Goal: Information Seeking & Learning: Learn about a topic

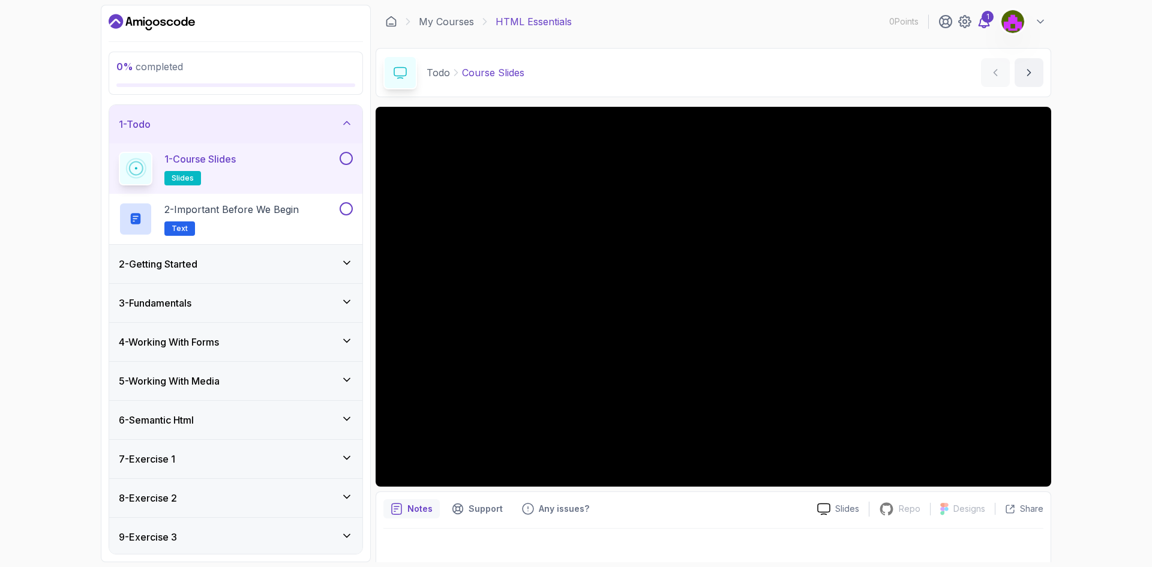
click at [989, 21] on div "1" at bounding box center [988, 17] width 12 height 12
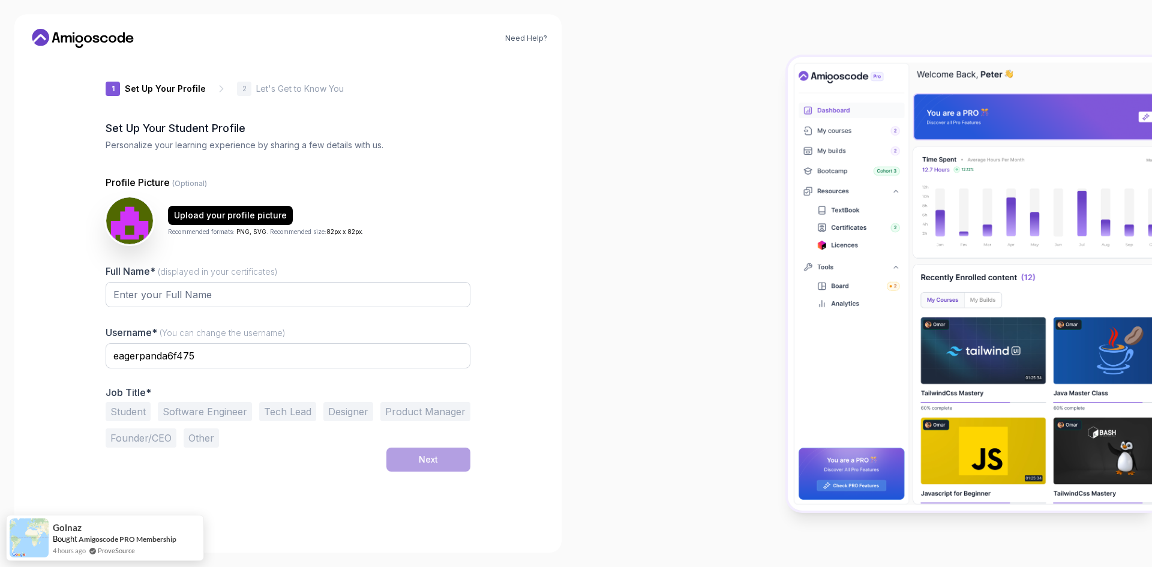
click at [73, 47] on icon at bounding box center [83, 38] width 108 height 19
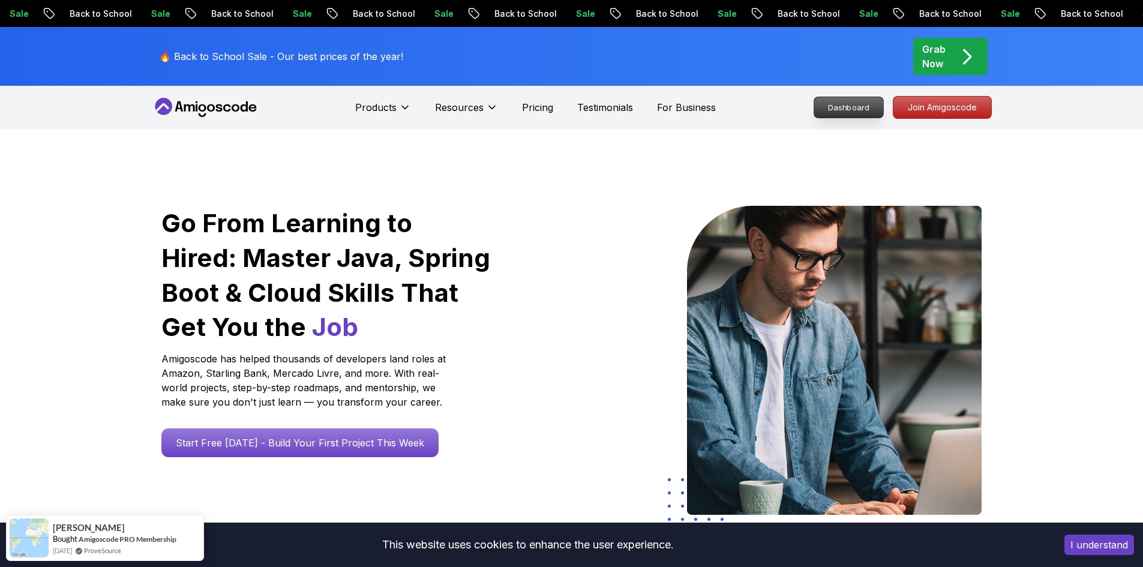
click at [839, 106] on p "Dashboard" at bounding box center [848, 107] width 69 height 20
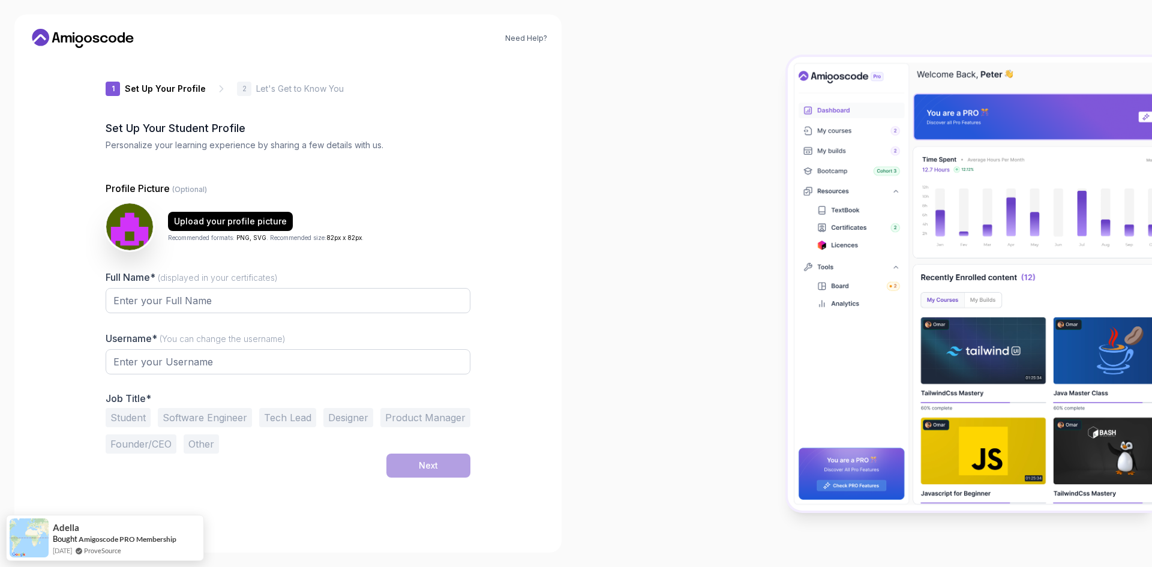
type input "fiercelion89230"
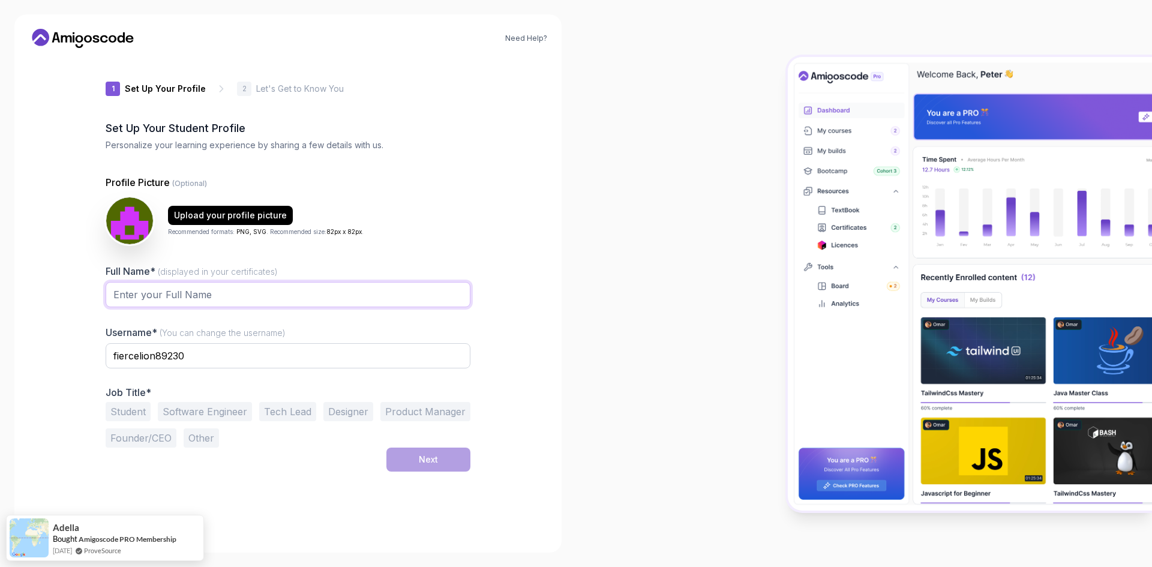
click at [234, 302] on input "Full Name* (displayed in your certificates)" at bounding box center [288, 294] width 365 height 25
type input "[PERSON_NAME]"
click at [502, 266] on div "Need Help? 1 Set Up Your Profile 1 Set Up Your Profile 2 Let's Get to Know You …" at bounding box center [287, 283] width 547 height 538
click at [236, 351] on input "fiercelion89230" at bounding box center [288, 355] width 365 height 25
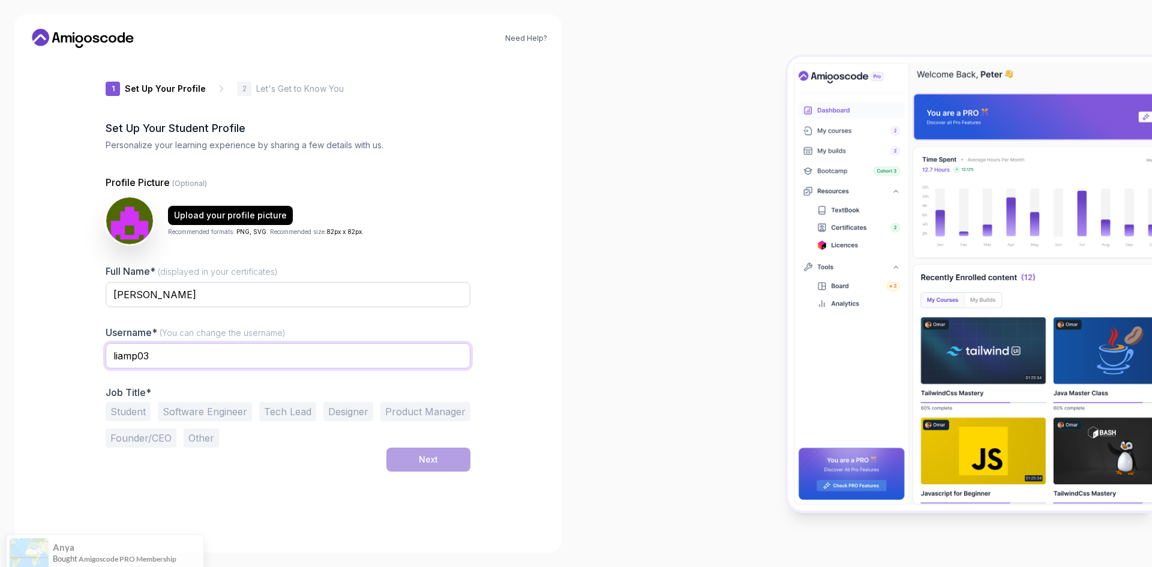
type input "Liamp03"
click at [532, 362] on div "Need Help? 1 Set Up Your Profile 1 Set Up Your Profile 2 Let's Get to Know You …" at bounding box center [287, 283] width 547 height 538
click at [114, 215] on img at bounding box center [129, 220] width 49 height 49
click at [242, 88] on p "2" at bounding box center [244, 88] width 4 height 7
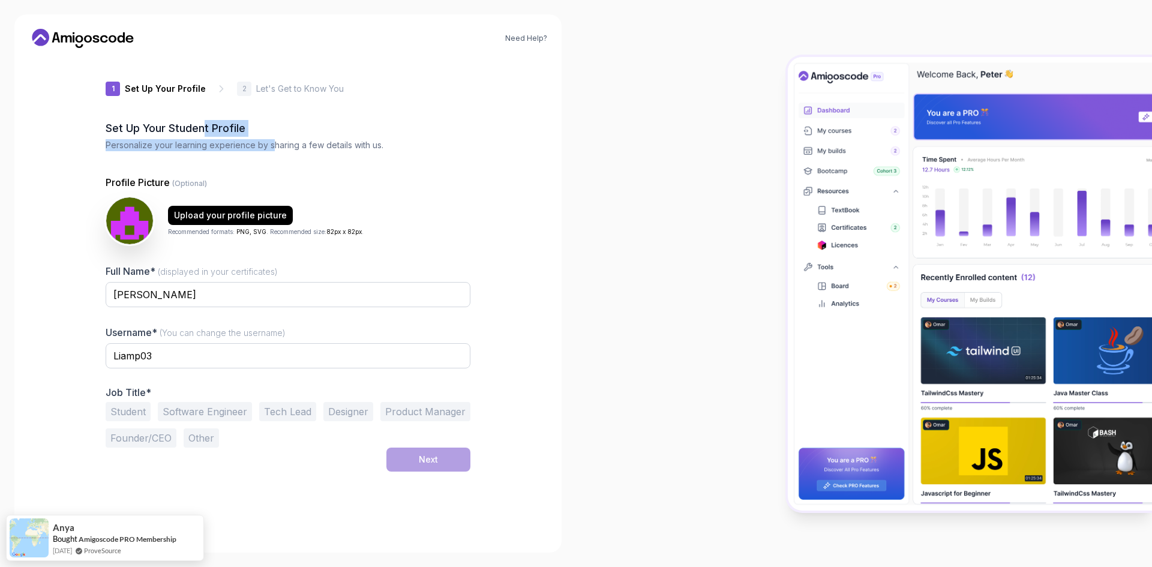
drag, startPoint x: 224, startPoint y: 143, endPoint x: 389, endPoint y: 151, distance: 165.2
click at [290, 149] on div "Set Up Your Student Profile Personalize your learning experience by sharing a f…" at bounding box center [288, 135] width 365 height 31
click at [482, 171] on div "1 Set Up Your Profile 1 Set Up Your Profile 2 Let's Get to Know You Set Up Your…" at bounding box center [287, 298] width 403 height 481
click at [203, 441] on button "Other" at bounding box center [201, 437] width 35 height 19
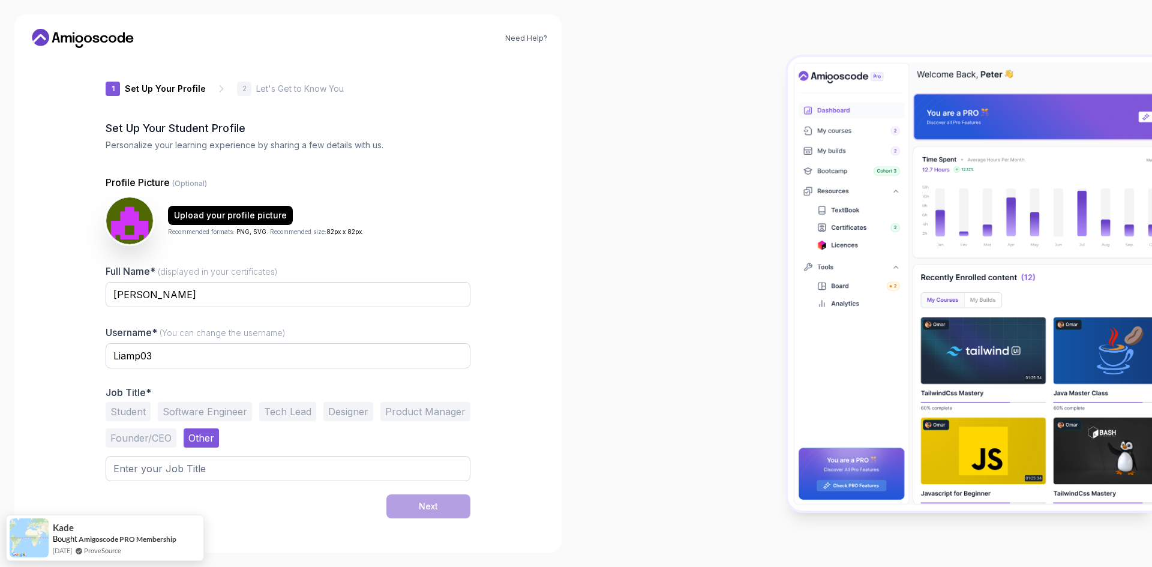
drag, startPoint x: 130, startPoint y: 413, endPoint x: 141, endPoint y: 418, distance: 12.1
click at [131, 413] on button "Student" at bounding box center [128, 411] width 45 height 19
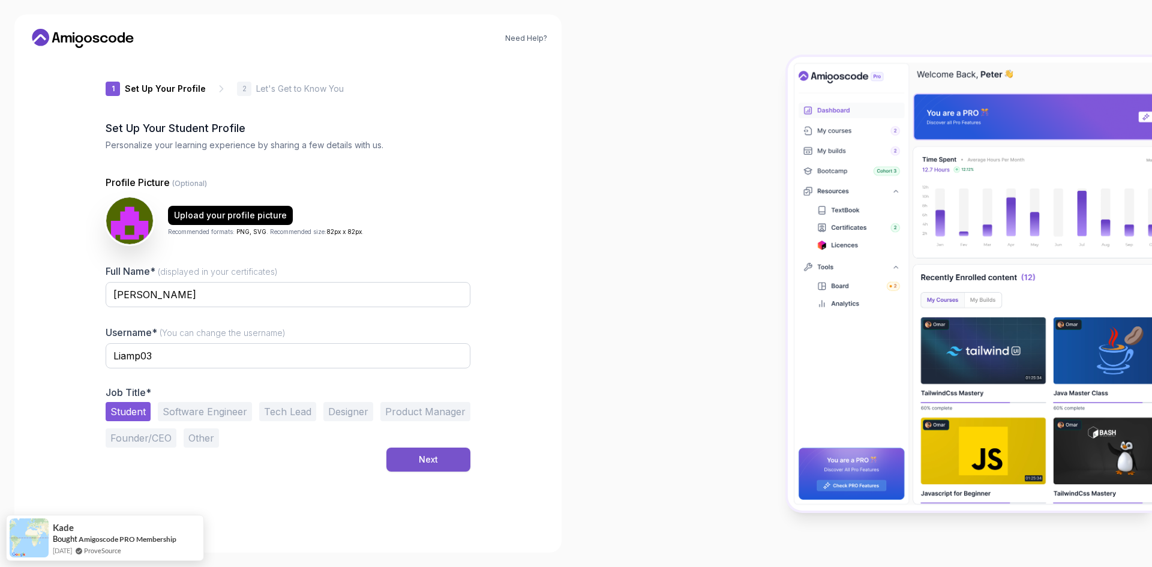
click at [437, 462] on div "Next" at bounding box center [428, 460] width 19 height 12
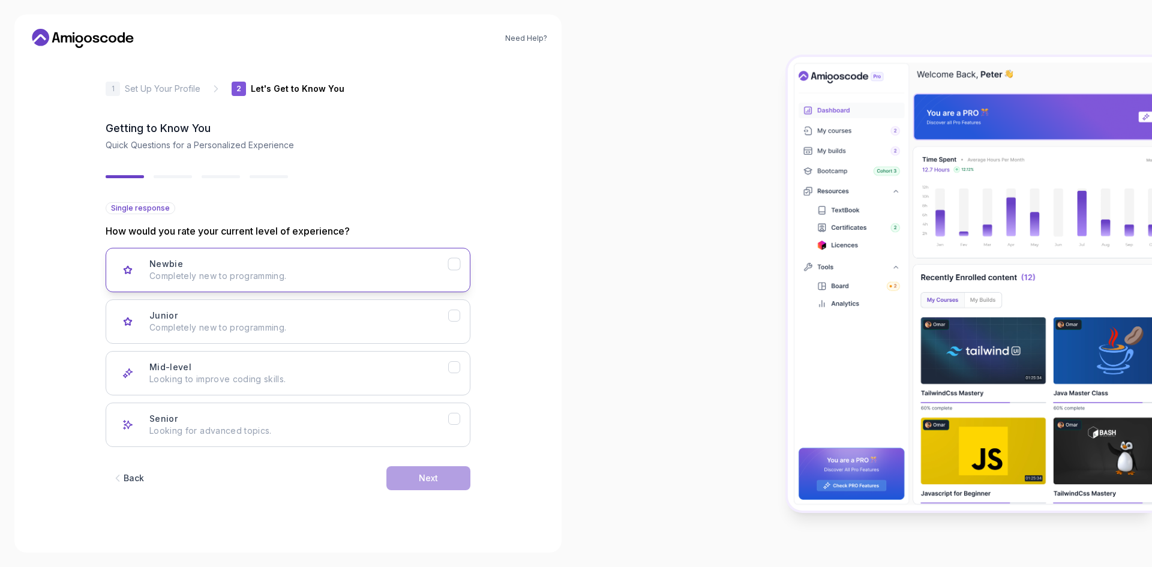
click at [277, 264] on div "Newbie Completely new to programming." at bounding box center [298, 270] width 299 height 24
click at [430, 478] on div "Next" at bounding box center [428, 478] width 19 height 12
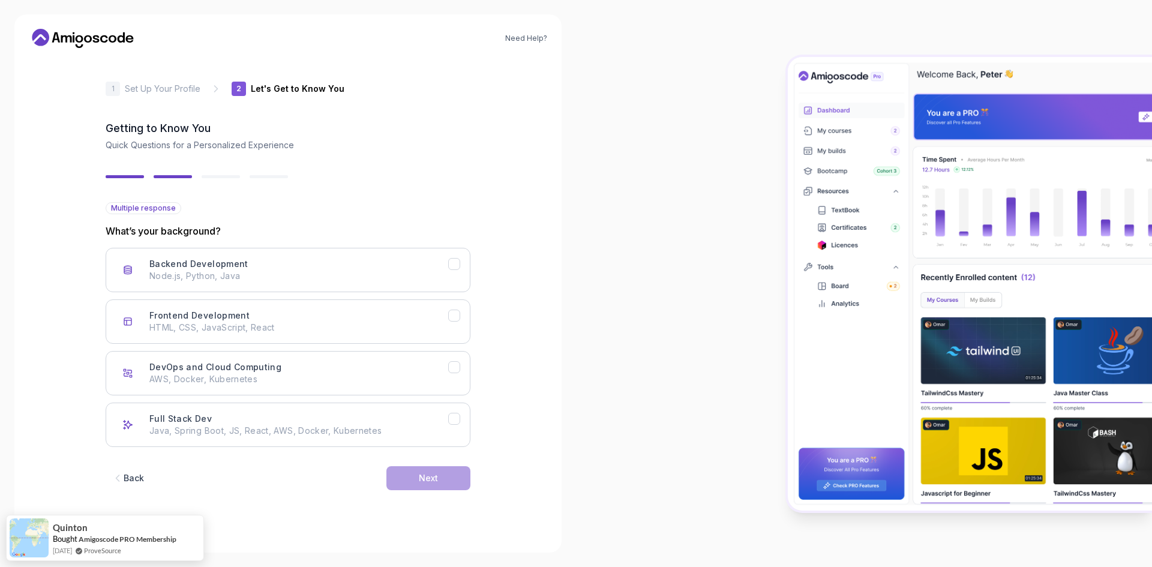
click at [151, 206] on span "Multiple response" at bounding box center [143, 208] width 65 height 10
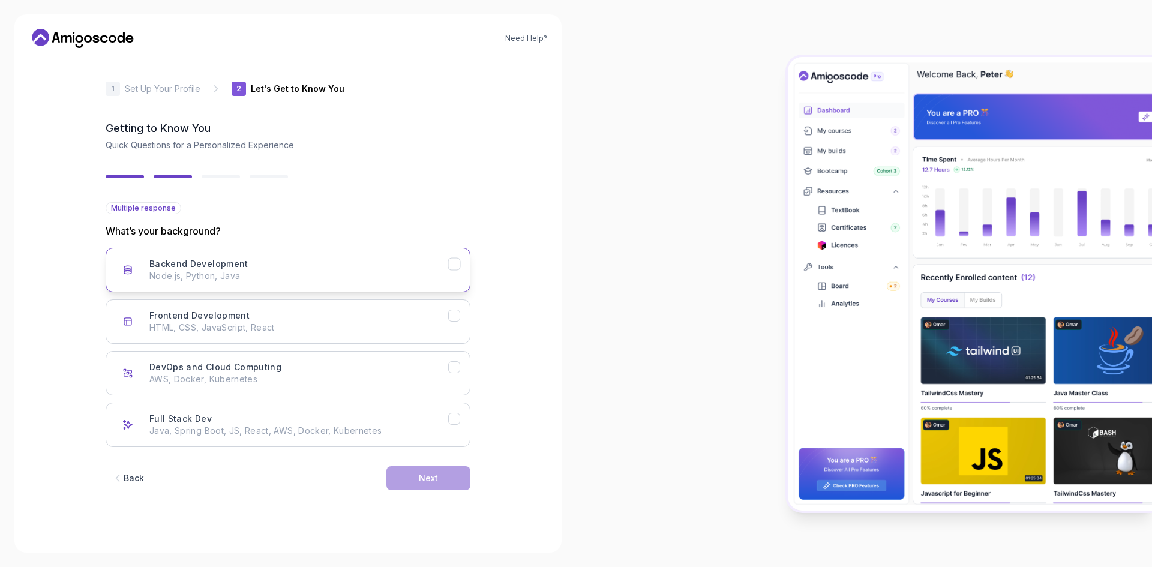
click at [339, 277] on p "Node.js, Python, Java" at bounding box center [298, 276] width 299 height 12
drag, startPoint x: 346, startPoint y: 328, endPoint x: 347, endPoint y: 340, distance: 12.0
click at [346, 329] on p "HTML, CSS, JavaScript, React" at bounding box center [298, 328] width 299 height 12
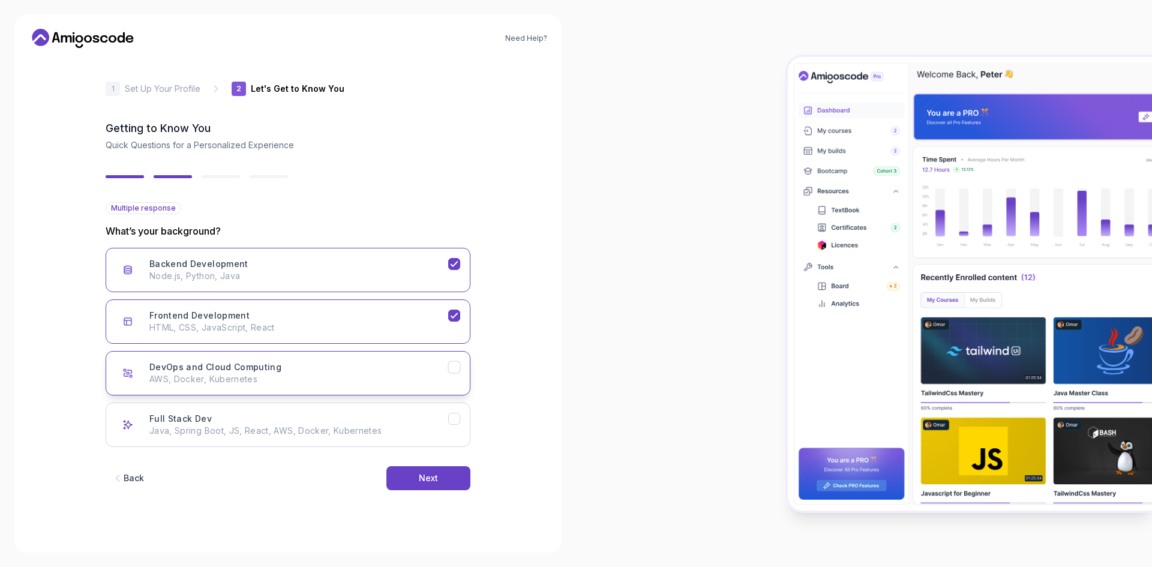
click at [341, 387] on button "DevOps and Cloud Computing AWS, Docker, Kubernetes" at bounding box center [288, 373] width 365 height 44
click at [340, 392] on button "DevOps and Cloud Computing AWS, Docker, Kubernetes" at bounding box center [288, 373] width 365 height 44
click at [320, 322] on p "HTML, CSS, JavaScript, React" at bounding box center [298, 328] width 299 height 12
click at [317, 264] on div "Backend Development Node.js, Python, Java" at bounding box center [298, 270] width 299 height 24
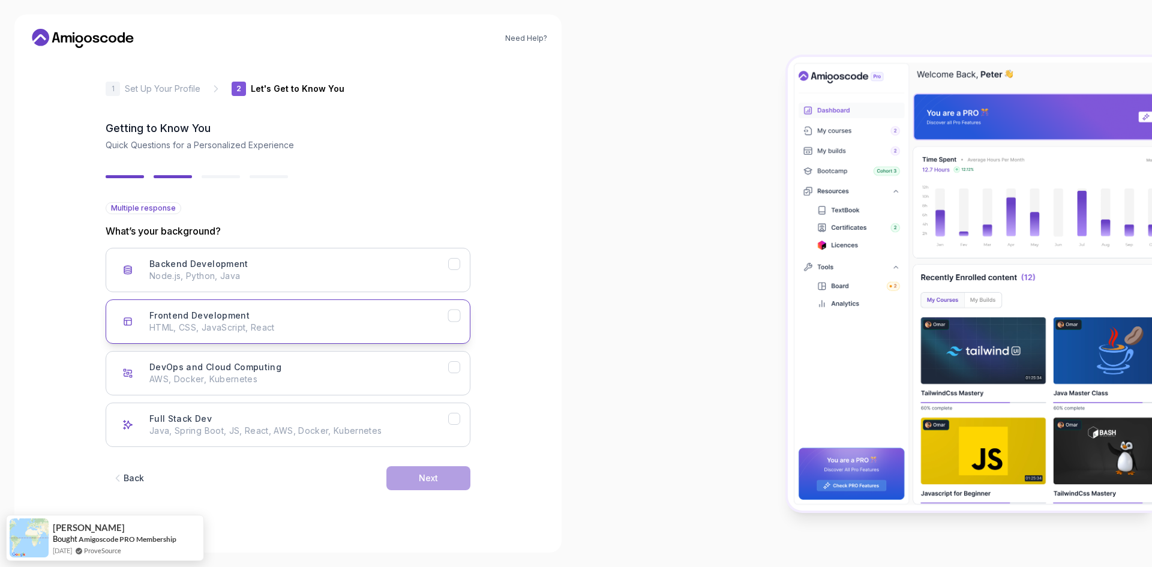
click at [328, 331] on p "HTML, CSS, JavaScript, React" at bounding box center [298, 328] width 299 height 12
click at [328, 330] on p "HTML, CSS, JavaScript, React" at bounding box center [298, 328] width 299 height 12
click at [308, 417] on div "Full Stack Dev Java, Spring Boot, JS, React, AWS, Docker, Kubernetes" at bounding box center [298, 425] width 299 height 24
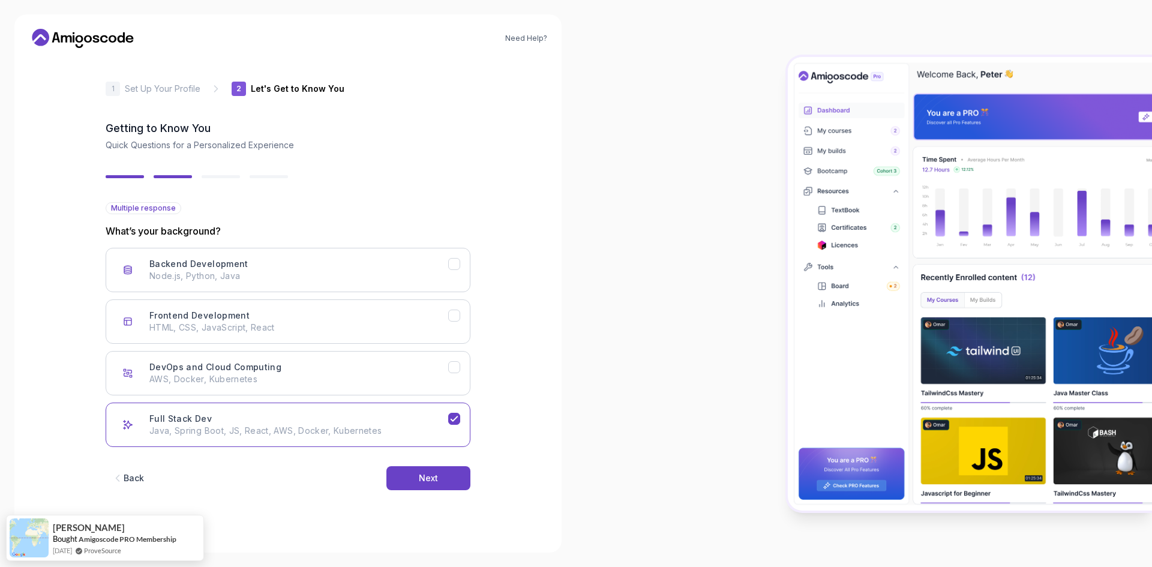
click at [129, 475] on div "Back" at bounding box center [134, 478] width 20 height 12
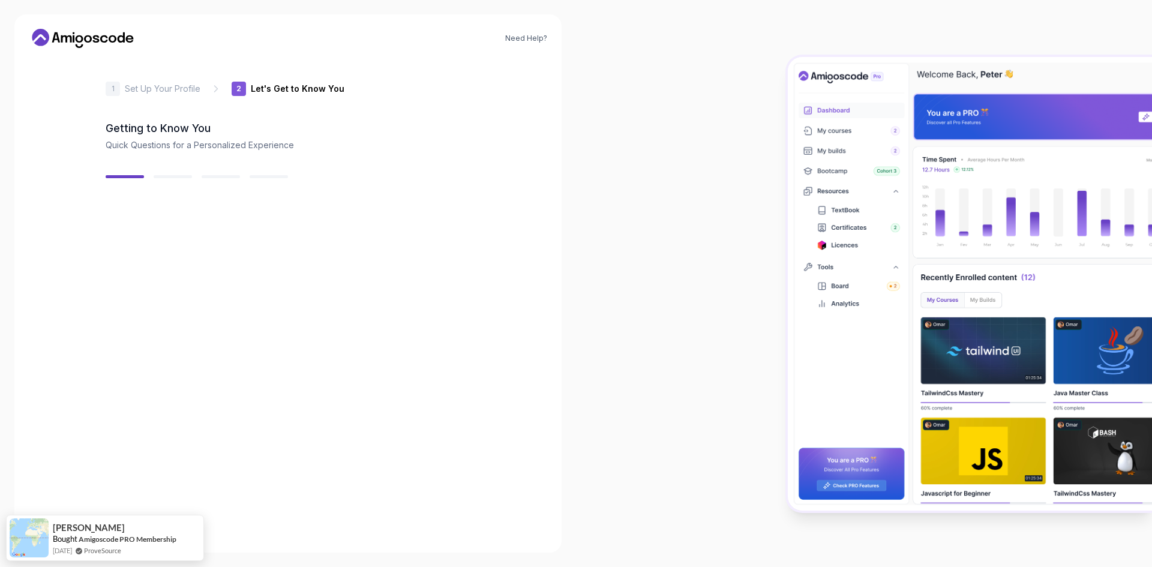
click at [129, 475] on div "Back" at bounding box center [134, 478] width 20 height 12
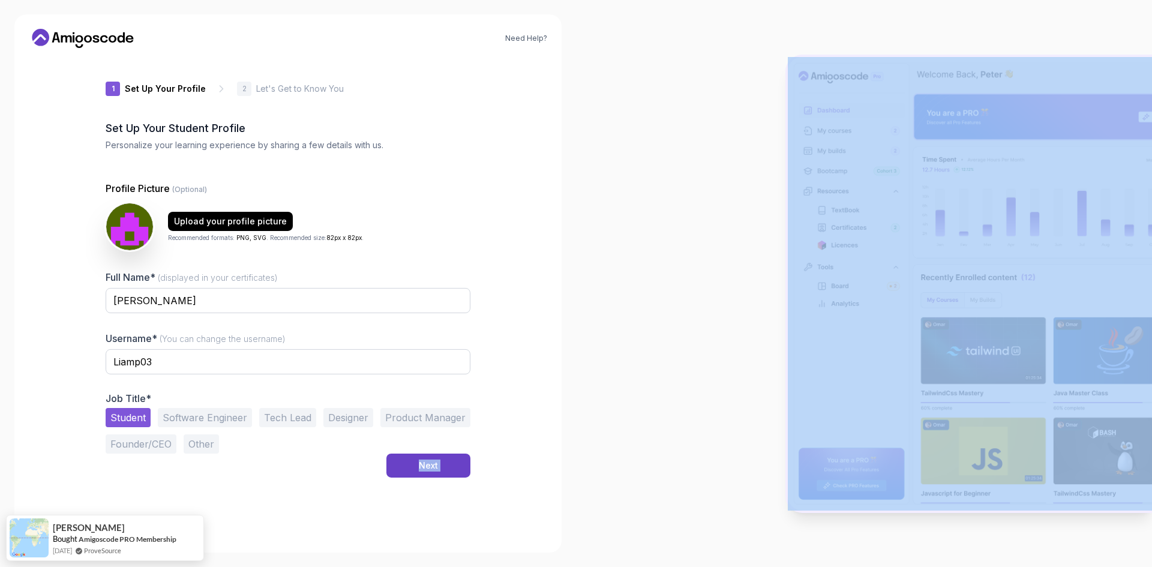
click at [129, 475] on div "1 Set Up Your Profile 1 Set Up Your Profile 2 Let's Get to Know You Set Up Your…" at bounding box center [288, 298] width 365 height 481
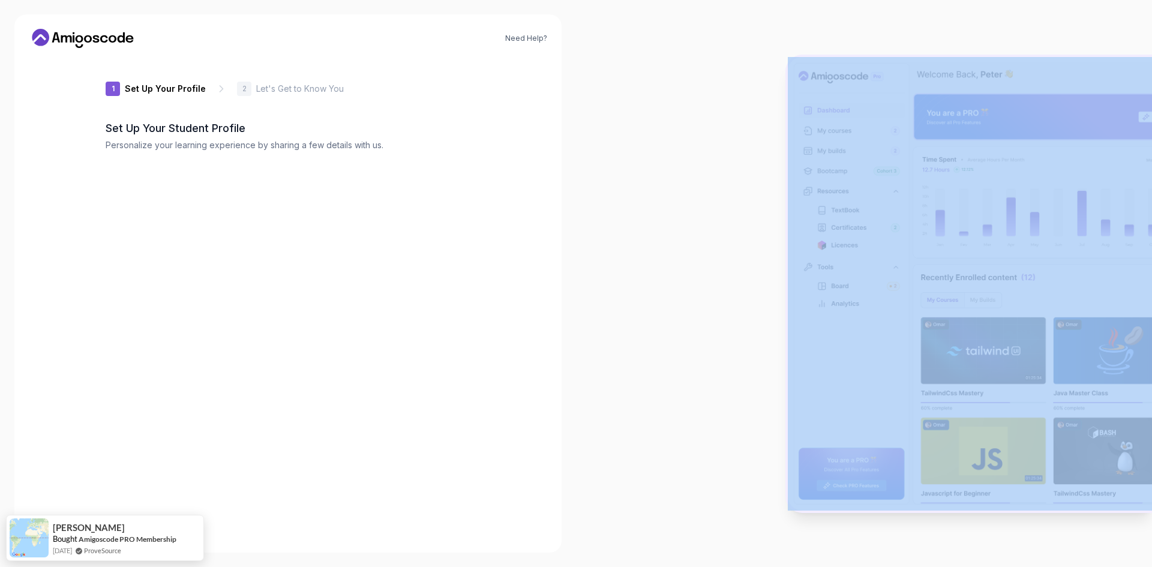
click at [129, 475] on div "1 Set Up Your Profile 1 Set Up Your Profile 2 Let's Get to Know You Set Up Your…" at bounding box center [288, 298] width 365 height 481
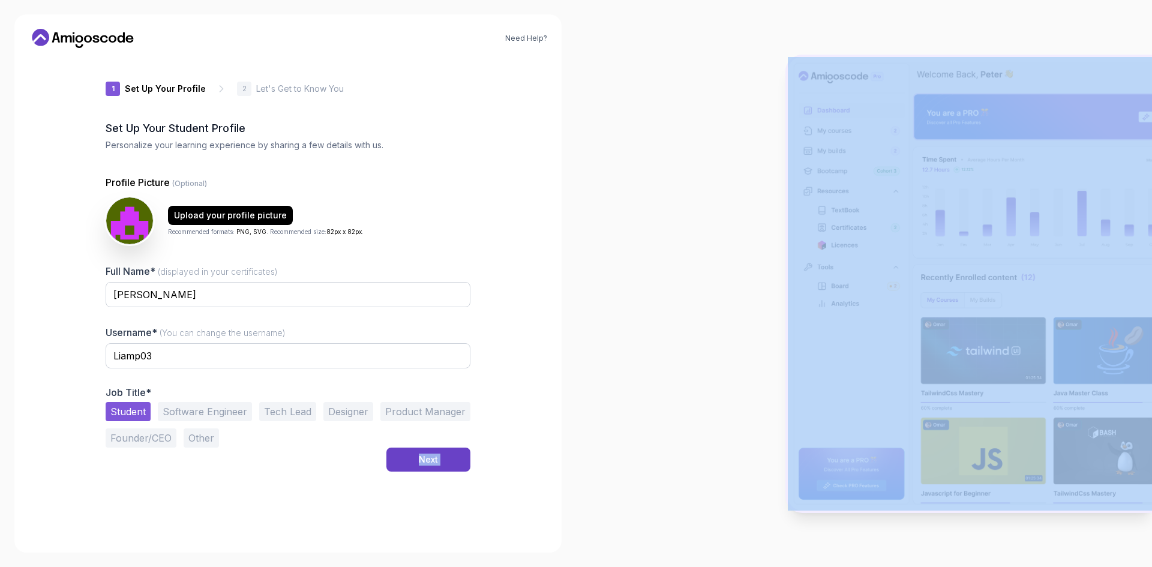
drag, startPoint x: 68, startPoint y: 34, endPoint x: 272, endPoint y: 8, distance: 206.2
click at [70, 34] on icon at bounding box center [83, 38] width 108 height 19
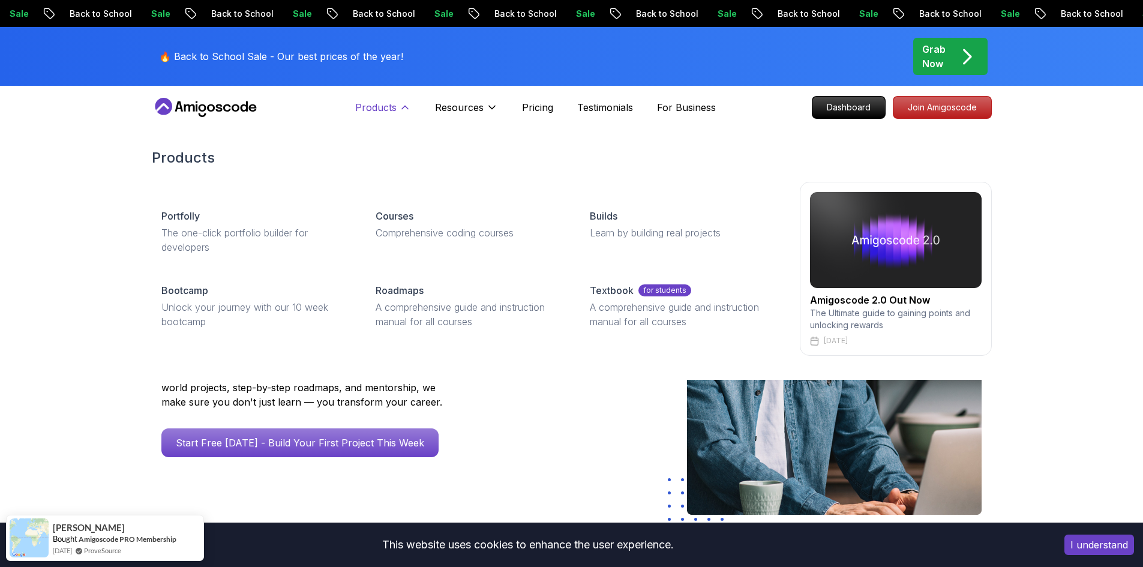
click at [379, 109] on p "Products" at bounding box center [375, 107] width 41 height 14
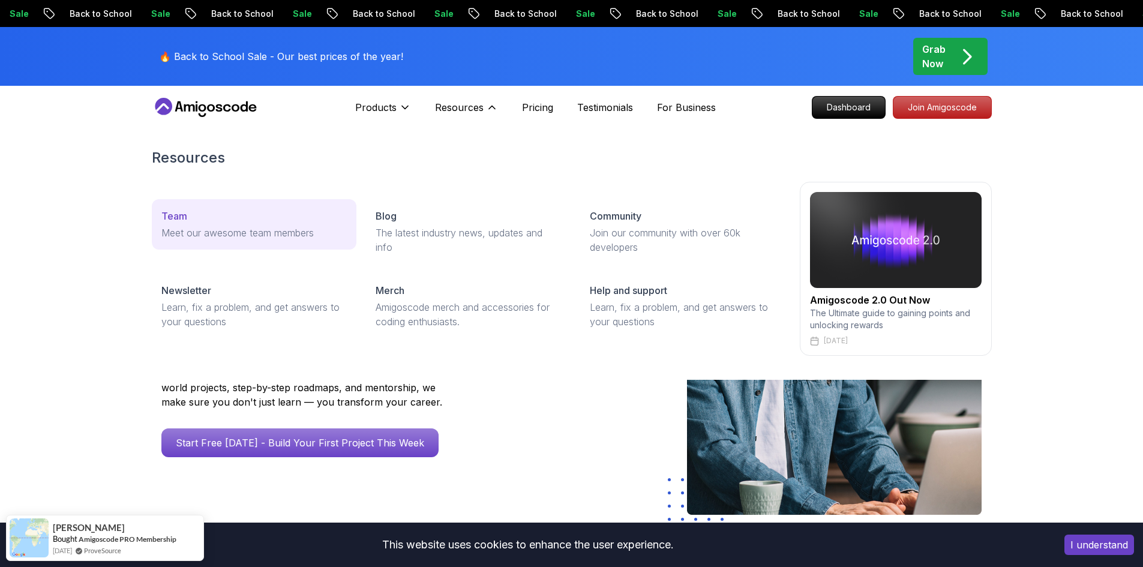
click at [233, 223] on link "Team Meet our awesome team members" at bounding box center [254, 224] width 205 height 50
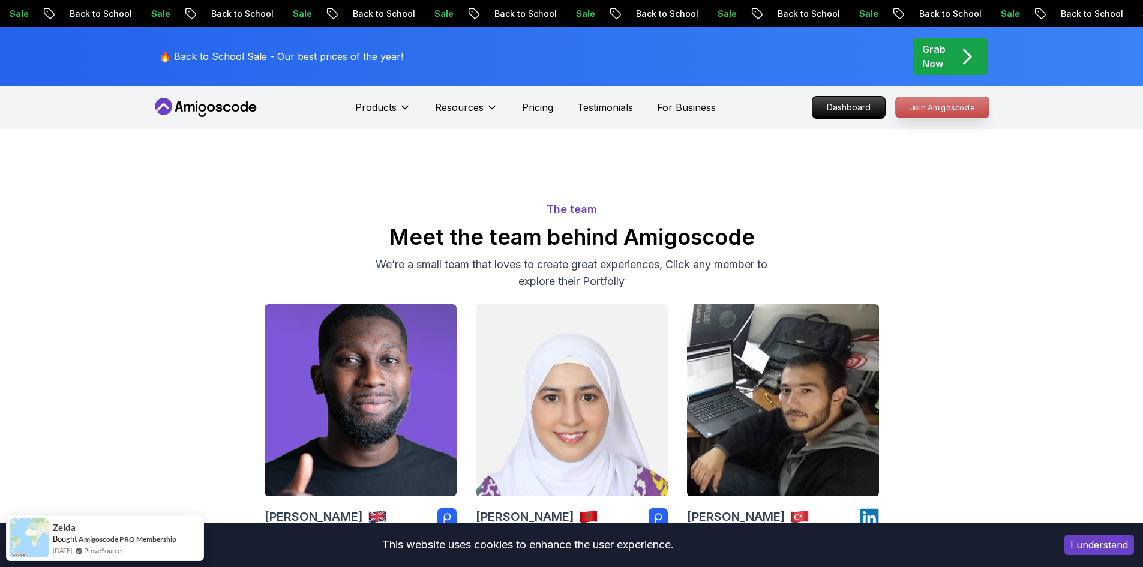
click at [940, 110] on p "Join Amigoscode" at bounding box center [942, 107] width 93 height 20
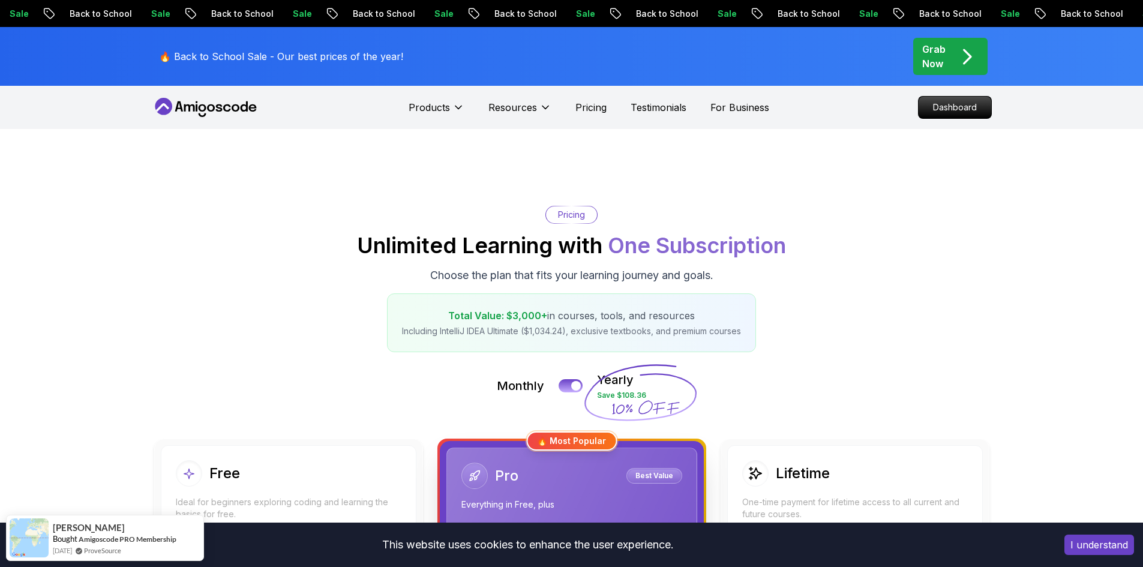
scroll to position [240, 0]
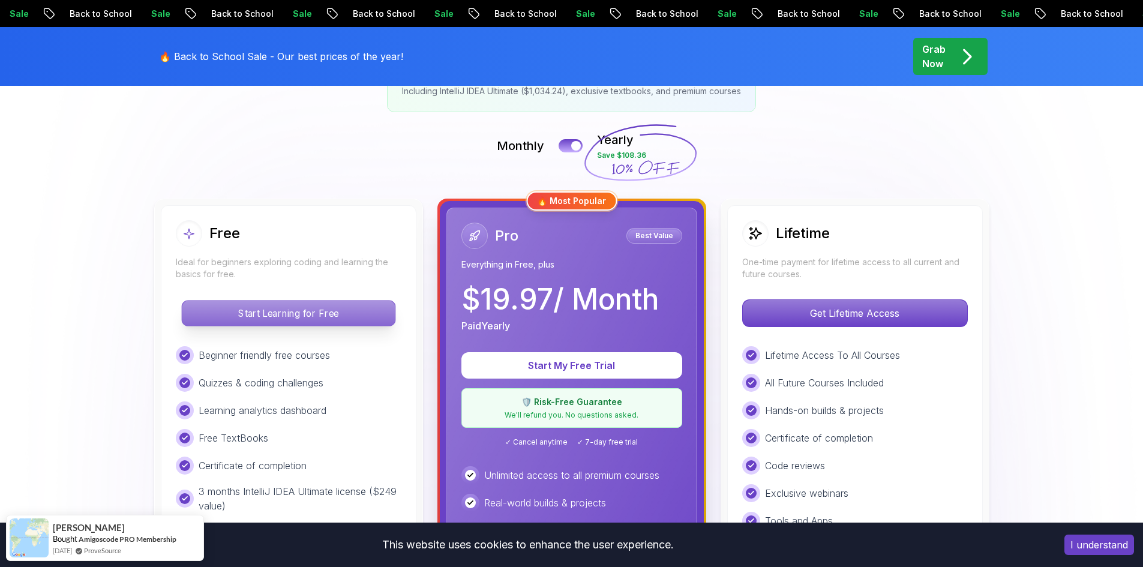
click at [260, 315] on p "Start Learning for Free" at bounding box center [288, 313] width 213 height 25
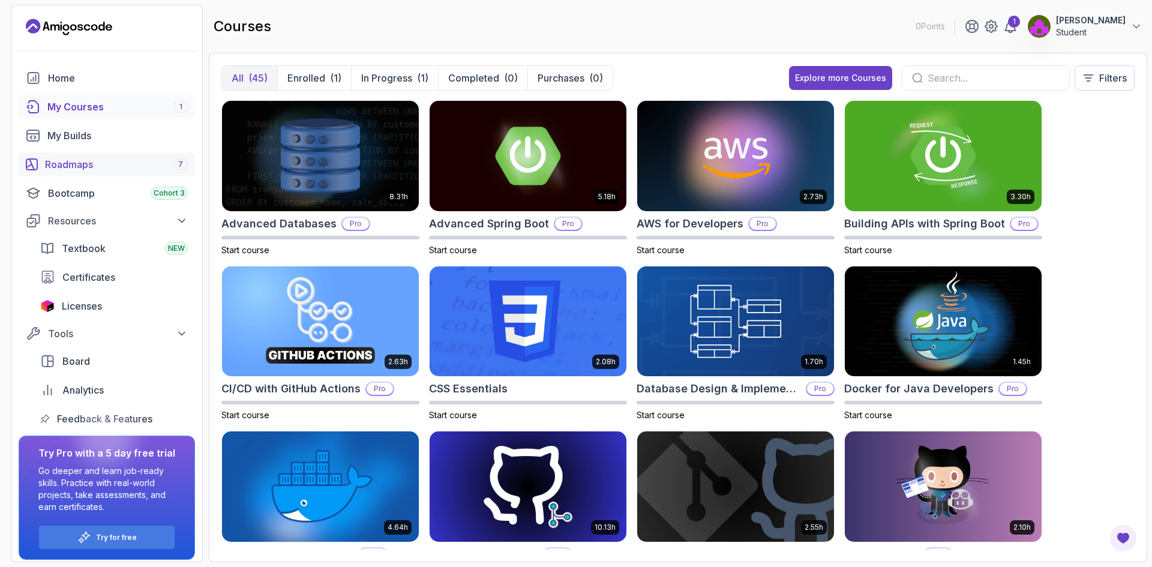
click at [104, 169] on div "Roadmaps 7" at bounding box center [116, 164] width 143 height 14
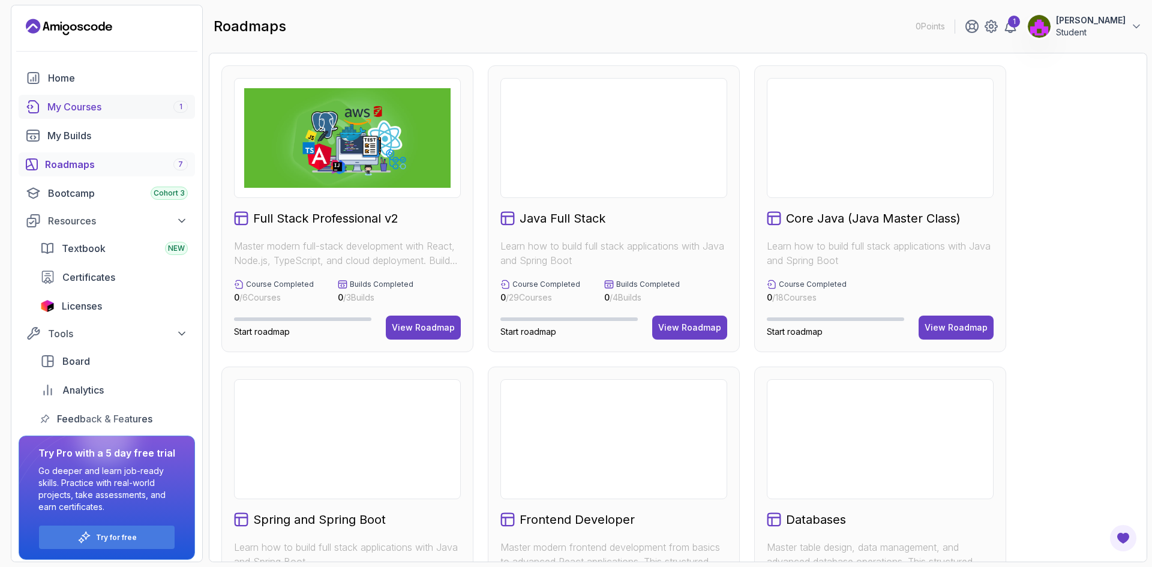
click at [107, 110] on div "My Courses 1" at bounding box center [117, 107] width 140 height 14
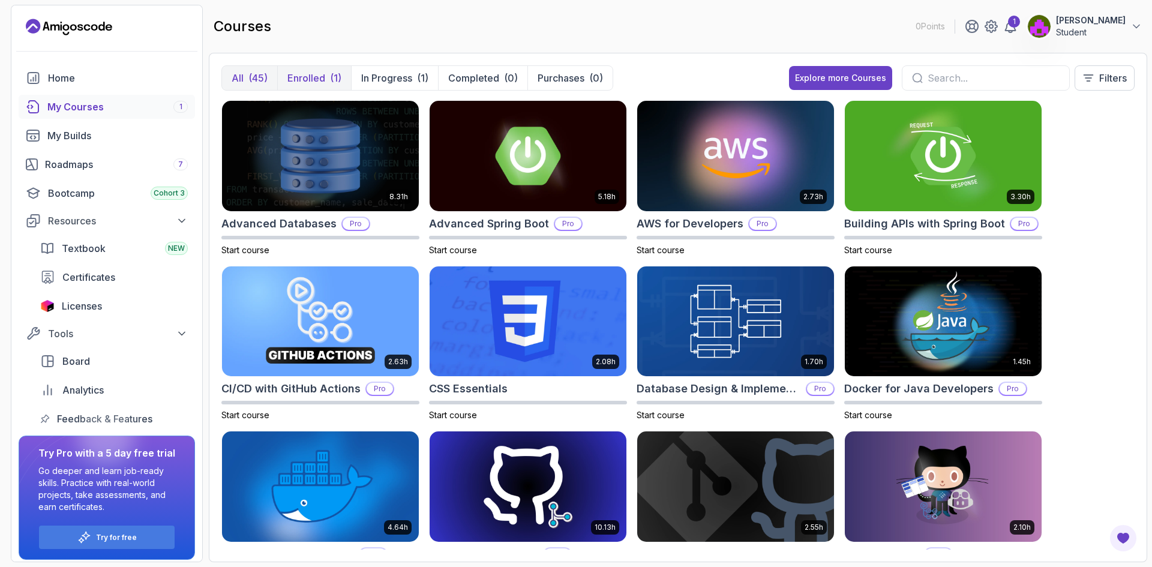
click at [306, 77] on p "Enrolled" at bounding box center [306, 78] width 38 height 14
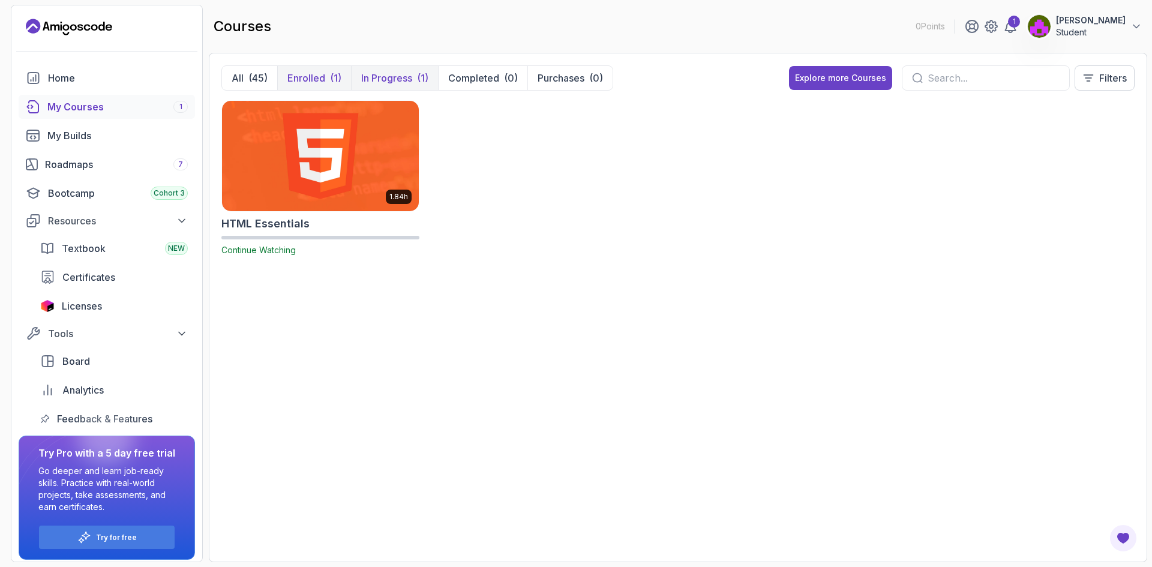
click at [388, 78] on p "In Progress" at bounding box center [386, 78] width 51 height 14
click at [453, 79] on p "Completed" at bounding box center [473, 78] width 51 height 14
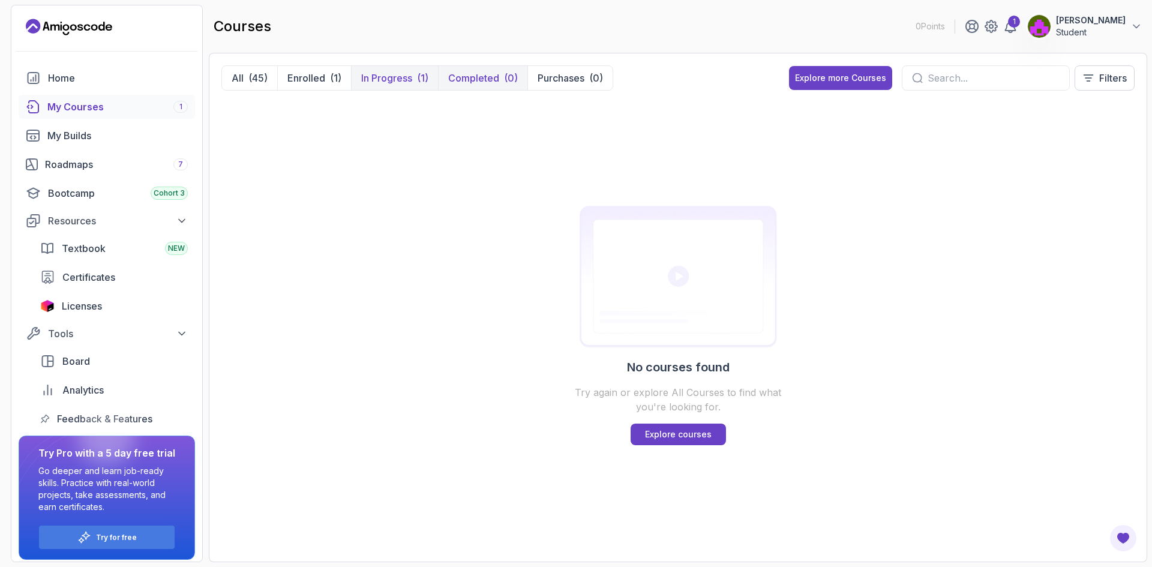
click at [383, 70] on button "In Progress (1)" at bounding box center [394, 78] width 87 height 24
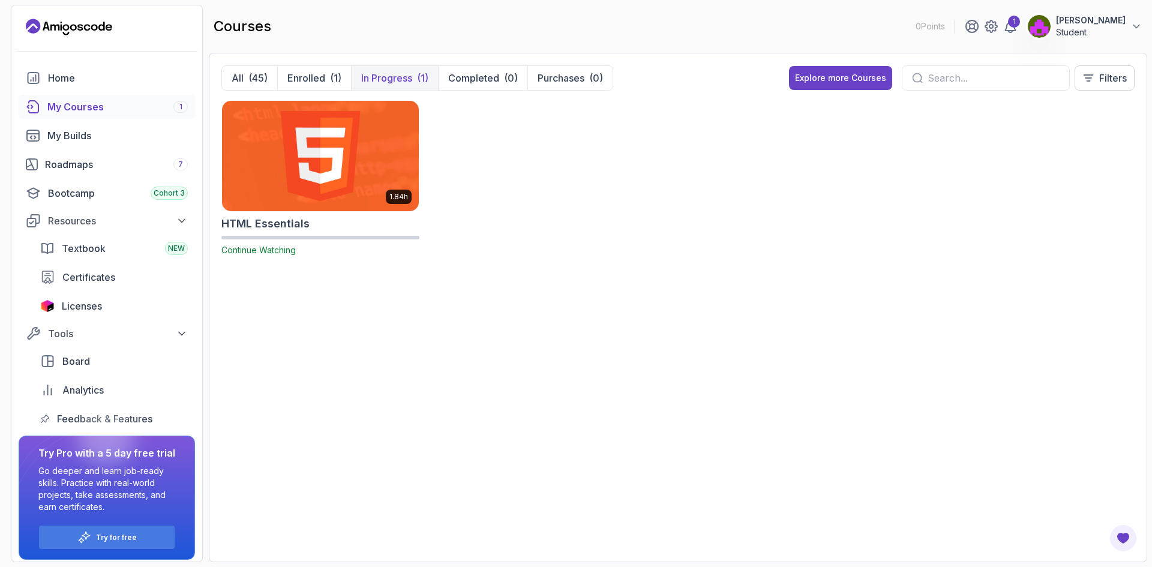
click at [320, 175] on img at bounding box center [320, 156] width 206 height 116
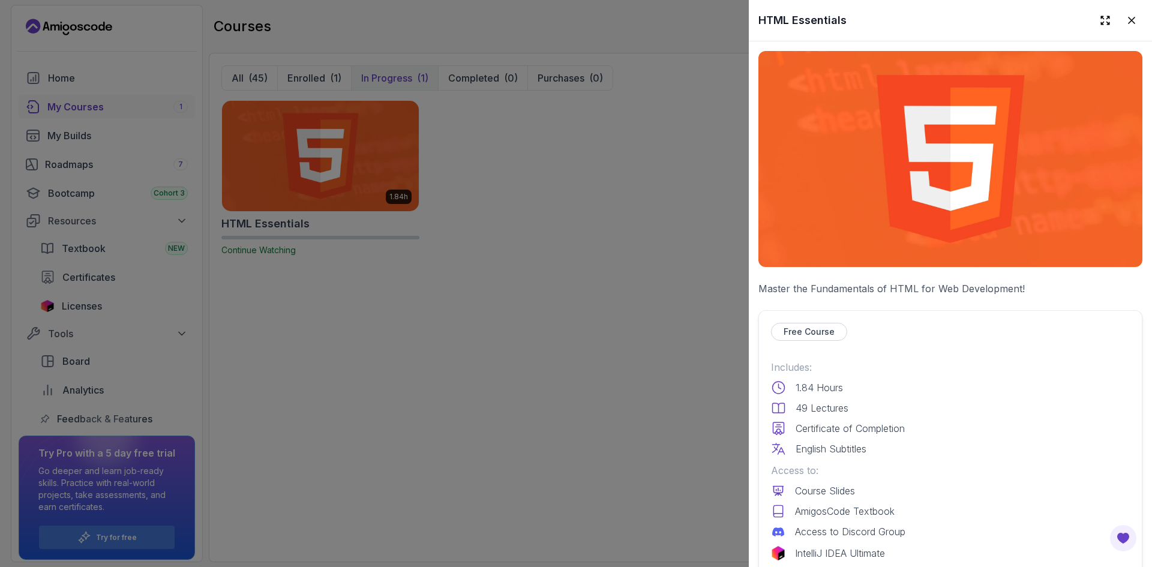
scroll to position [240, 0]
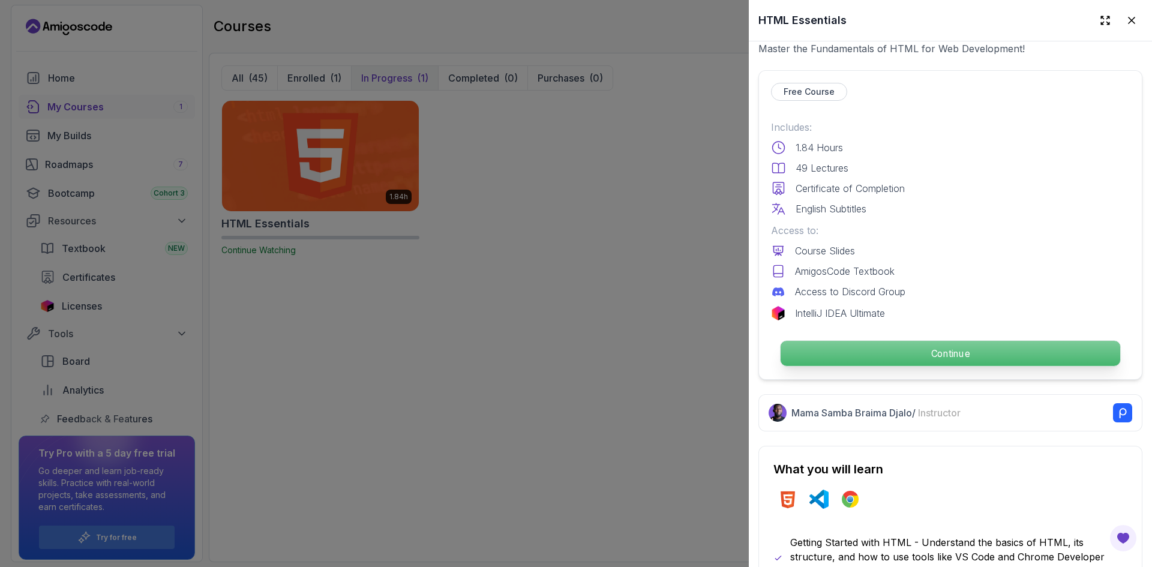
click at [950, 348] on p "Continue" at bounding box center [951, 353] width 340 height 25
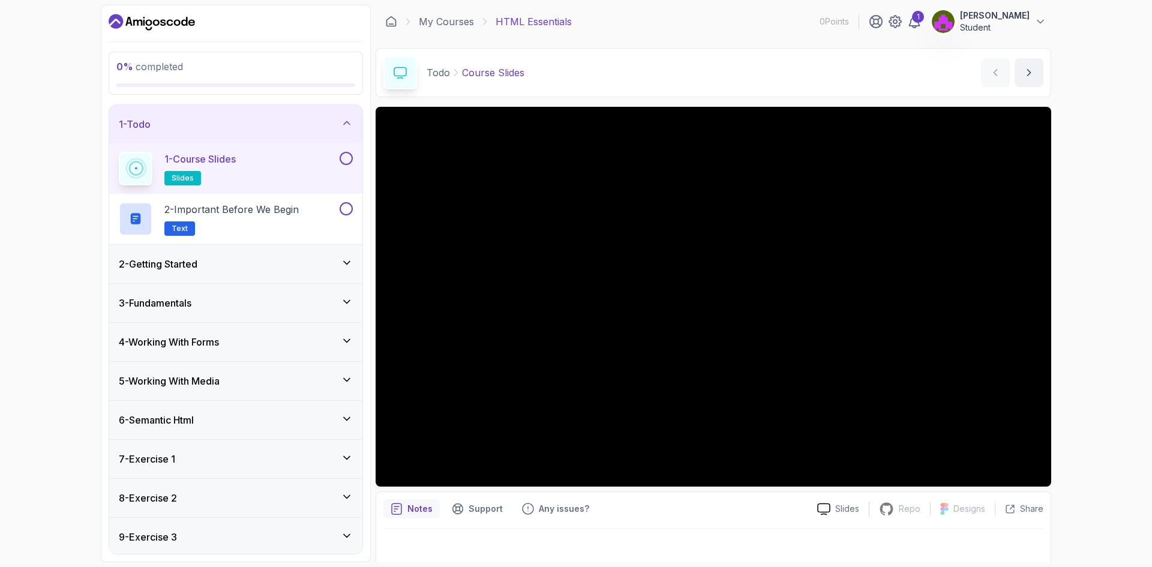
scroll to position [80, 0]
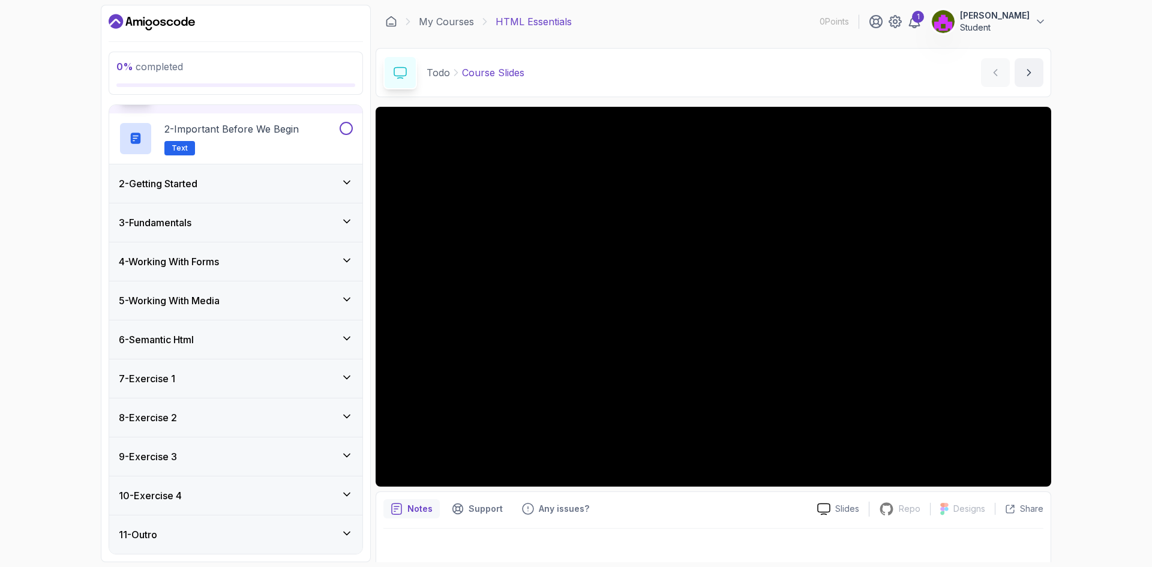
click at [225, 545] on div "11 - Outro" at bounding box center [235, 534] width 253 height 38
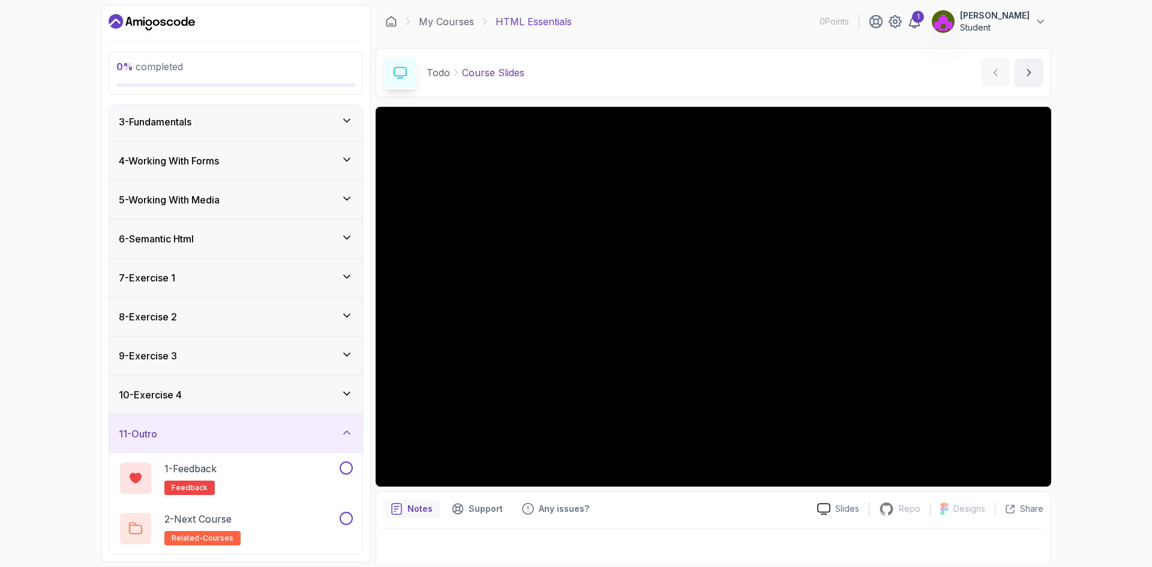
click at [256, 436] on div "11 - Outro" at bounding box center [236, 434] width 234 height 14
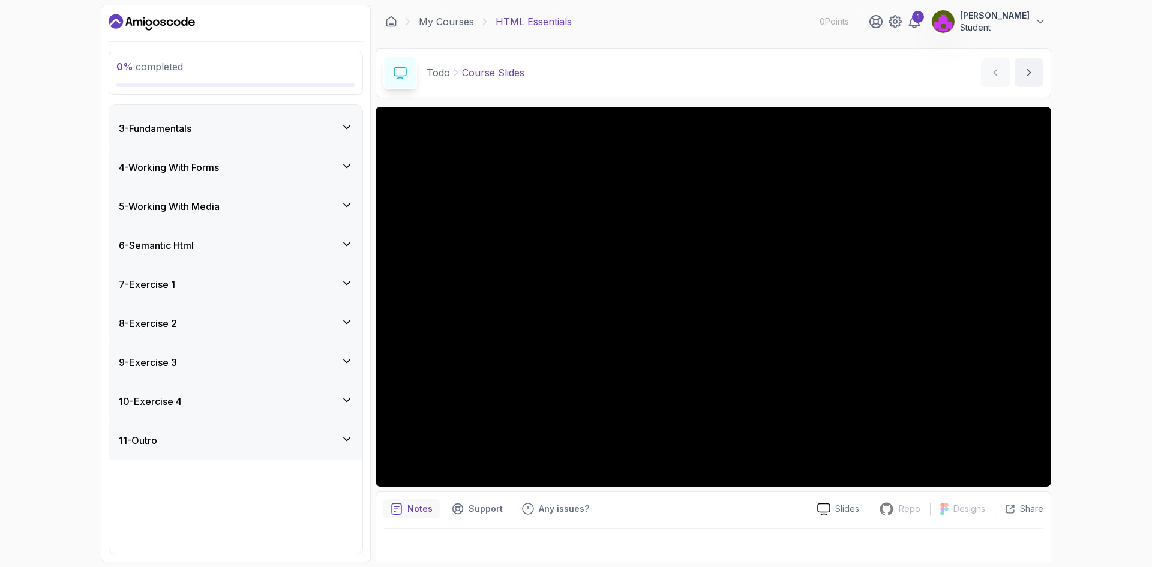
scroll to position [0, 0]
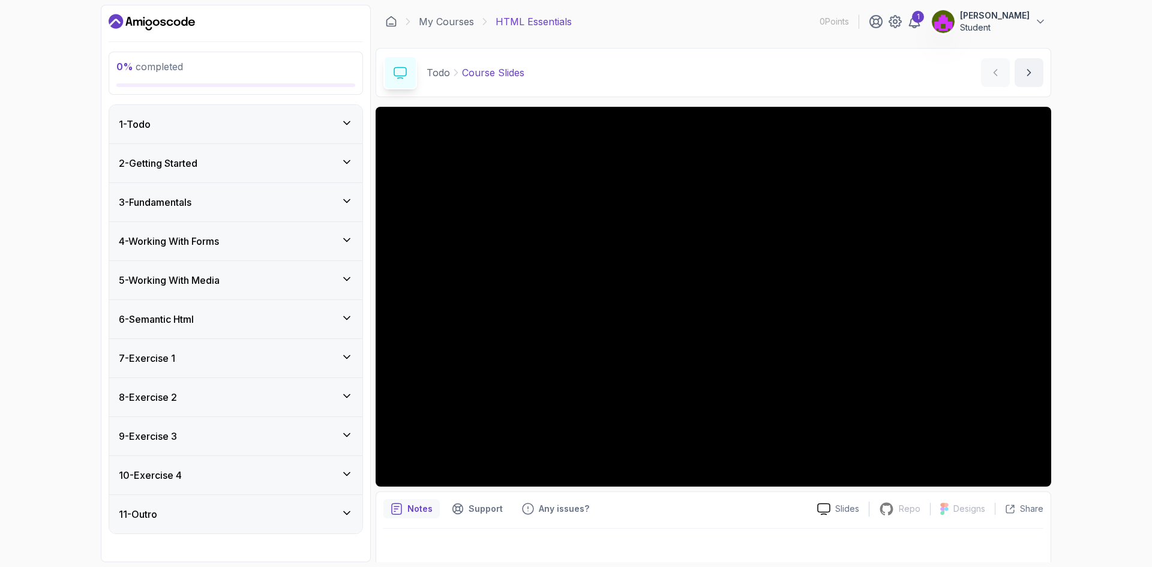
click at [219, 116] on div "1 - Todo" at bounding box center [235, 124] width 253 height 38
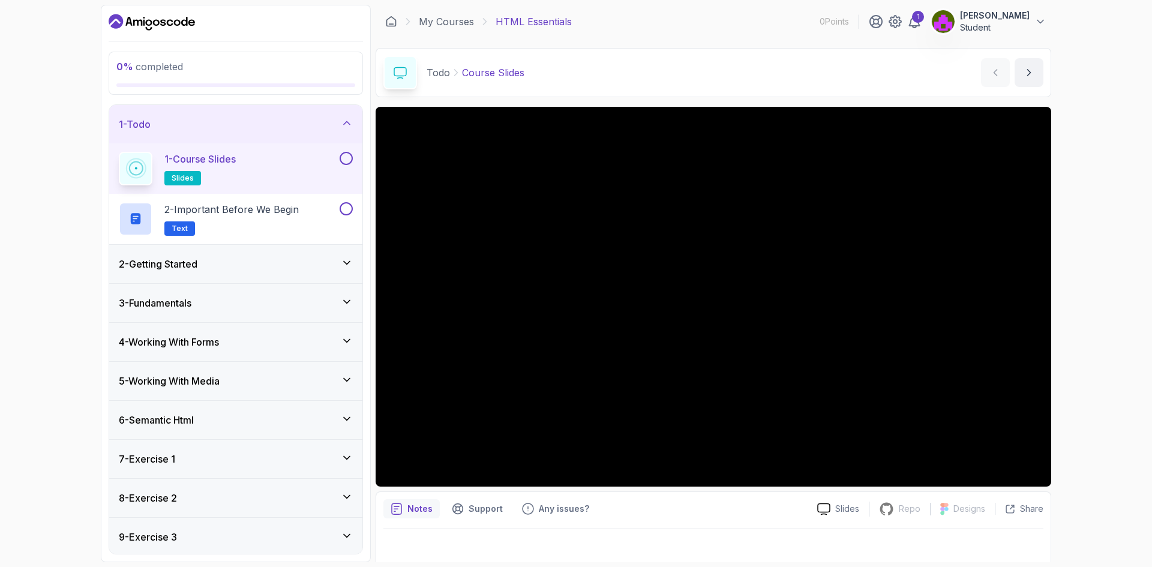
click at [218, 169] on h2 "1 - Course Slides slides" at bounding box center [199, 169] width 71 height 34
click at [272, 213] on p "2 - Important Before We Begin" at bounding box center [231, 209] width 134 height 14
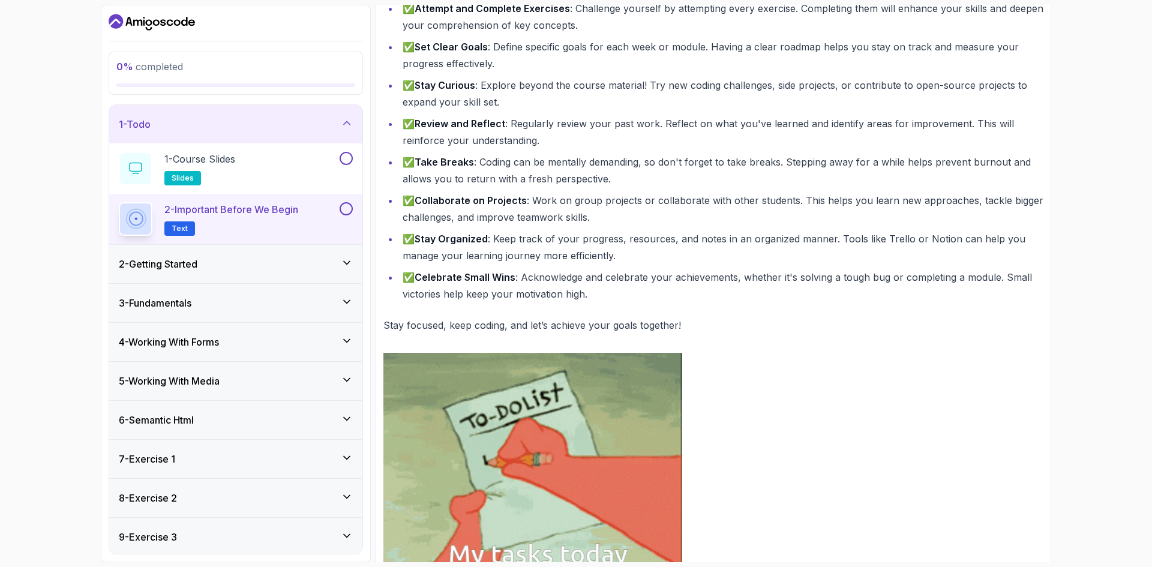
scroll to position [415, 0]
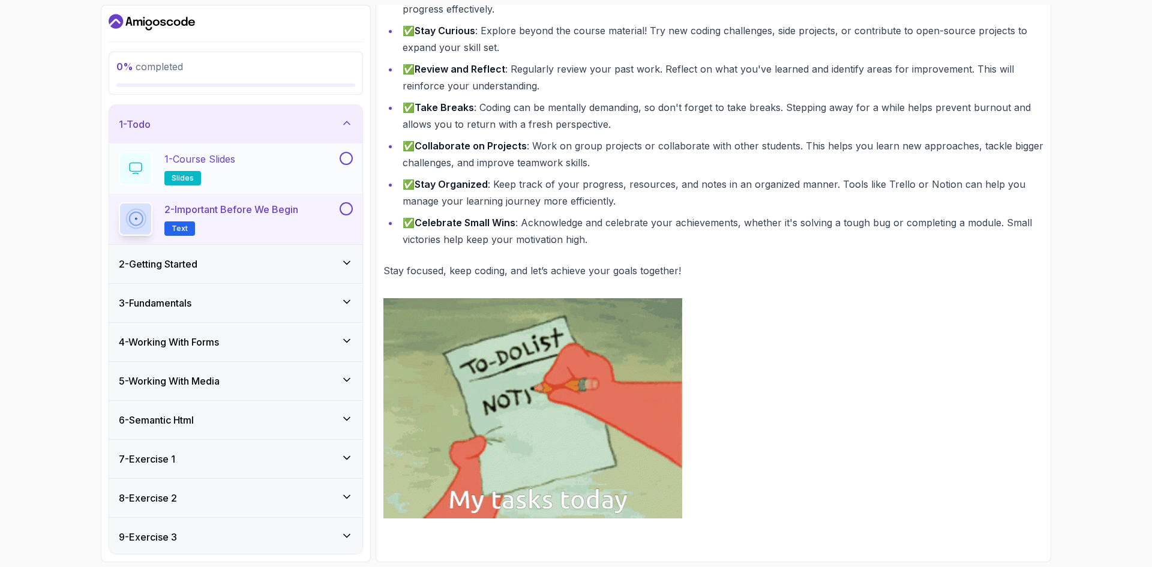
click at [208, 168] on h2 "1 - Course Slides slides" at bounding box center [199, 169] width 71 height 34
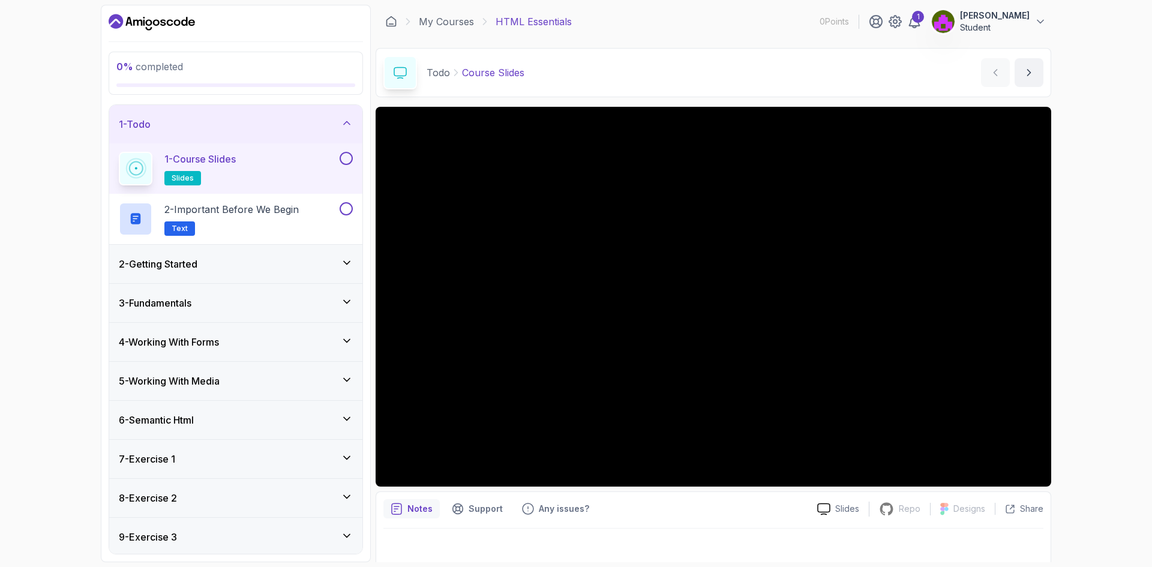
click at [193, 253] on div "2 - Getting Started" at bounding box center [235, 264] width 253 height 38
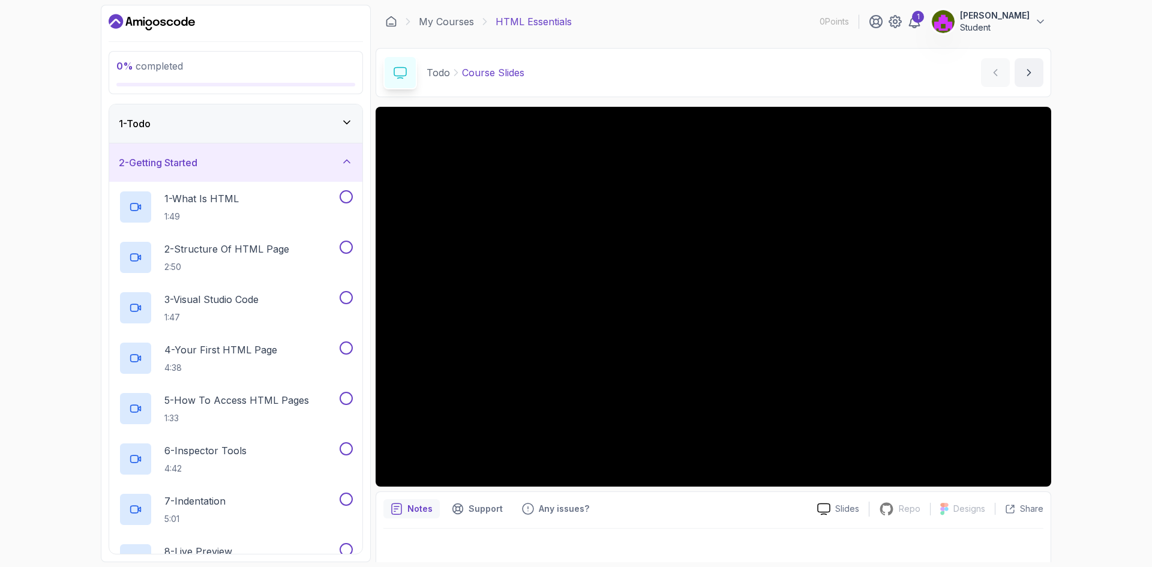
click at [205, 121] on div "1 - Todo" at bounding box center [236, 123] width 234 height 14
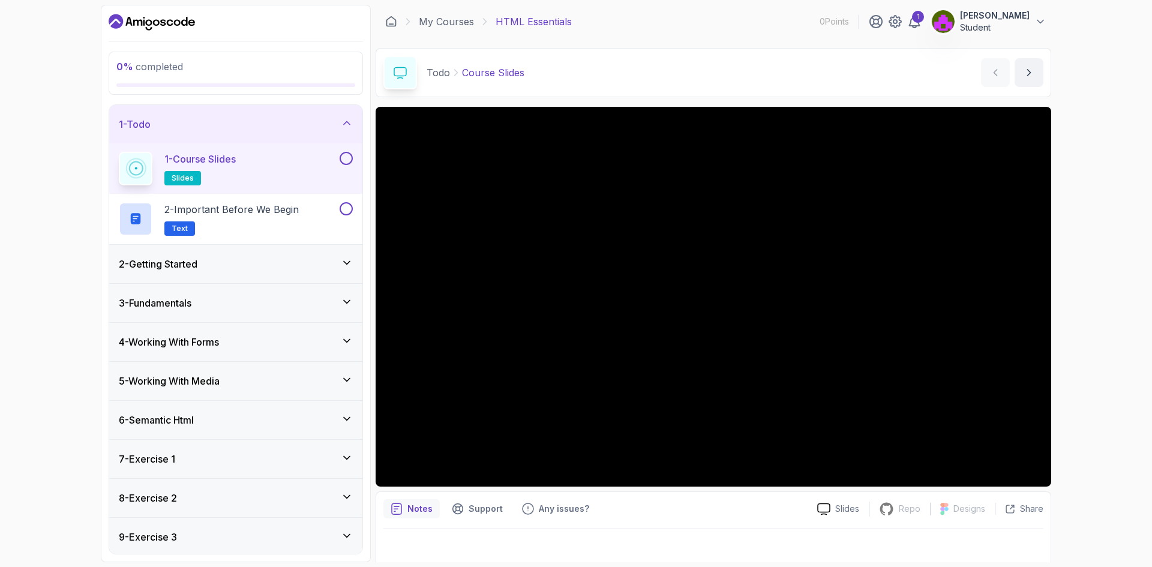
click at [205, 121] on div "1 - Todo" at bounding box center [236, 124] width 234 height 14
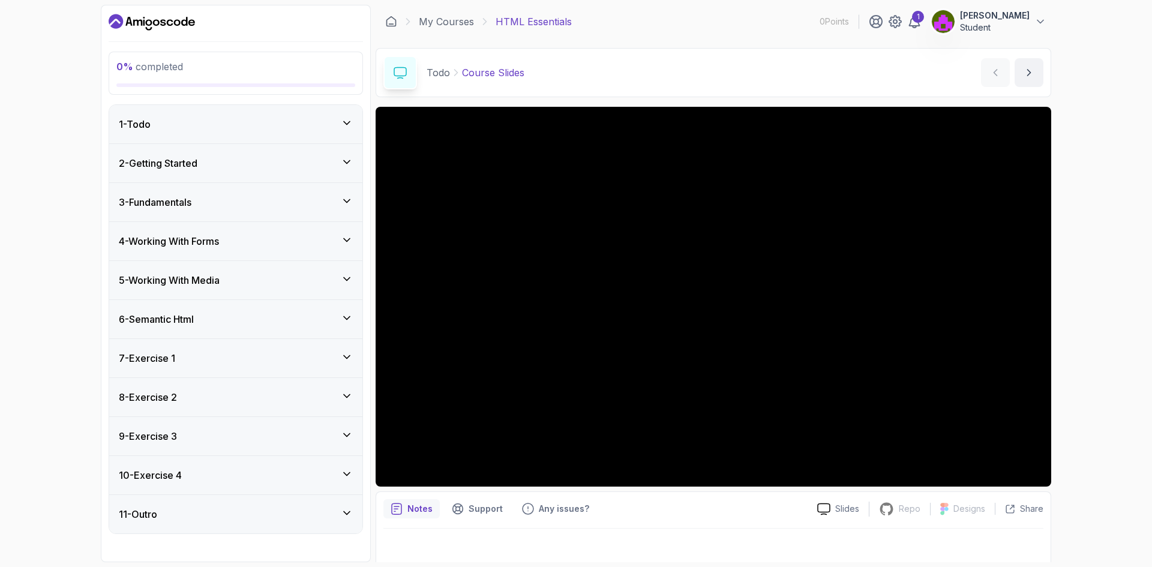
click at [221, 171] on div "2 - Getting Started" at bounding box center [235, 163] width 253 height 38
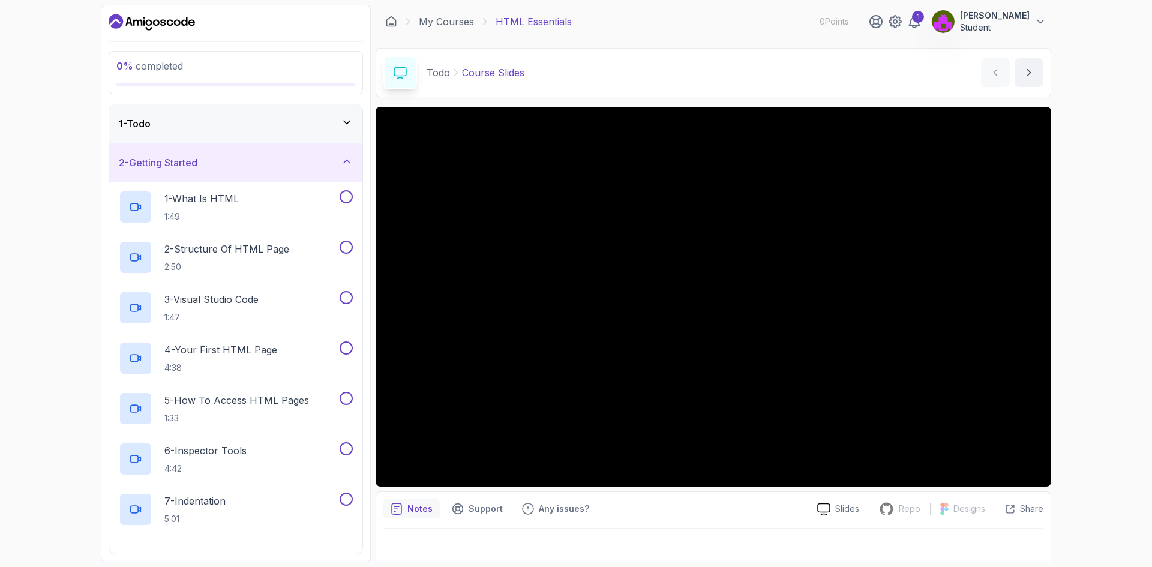
click at [221, 171] on div "2 - Getting Started" at bounding box center [235, 162] width 253 height 38
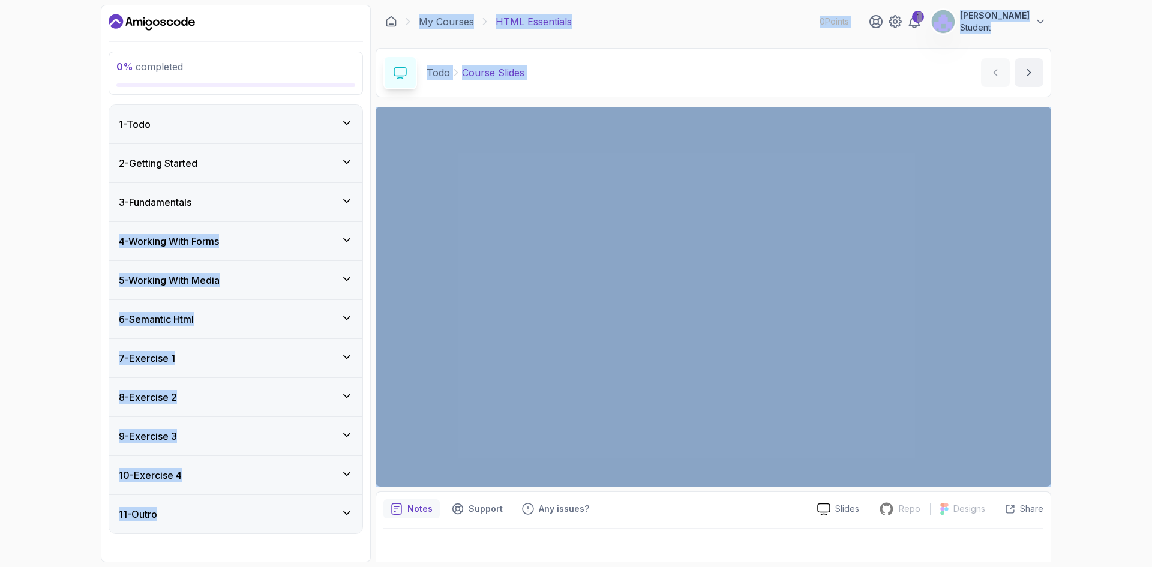
click at [564, 79] on div "Todo Course Slides Course Slides by [PERSON_NAME]" at bounding box center [714, 72] width 676 height 49
click at [442, 56] on div "Todo Course Slides" at bounding box center [453, 73] width 141 height 34
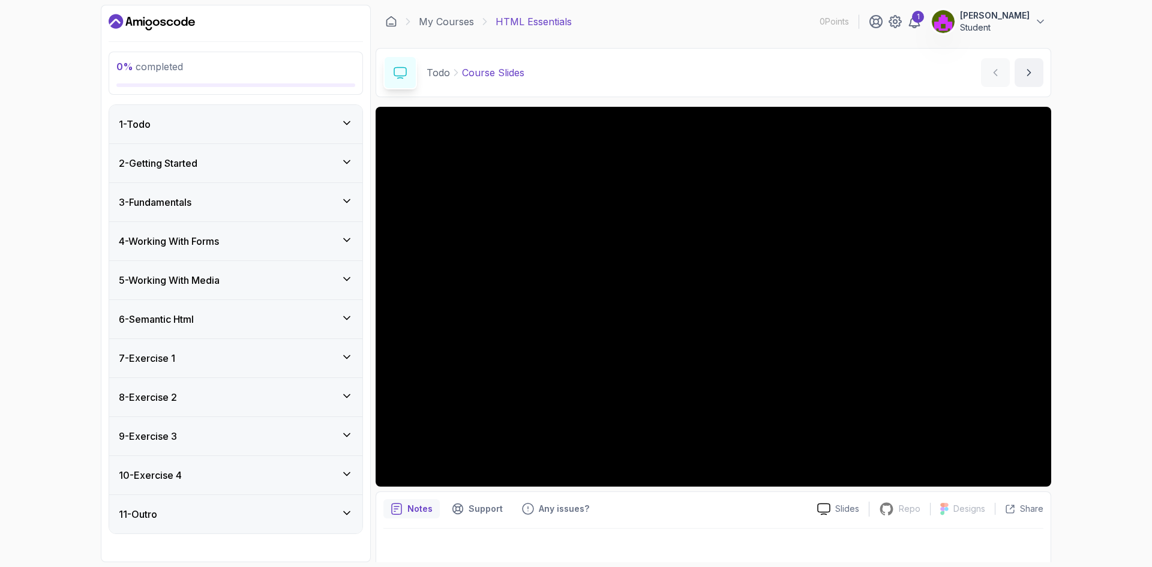
click at [210, 127] on div "1 - Todo" at bounding box center [236, 124] width 234 height 14
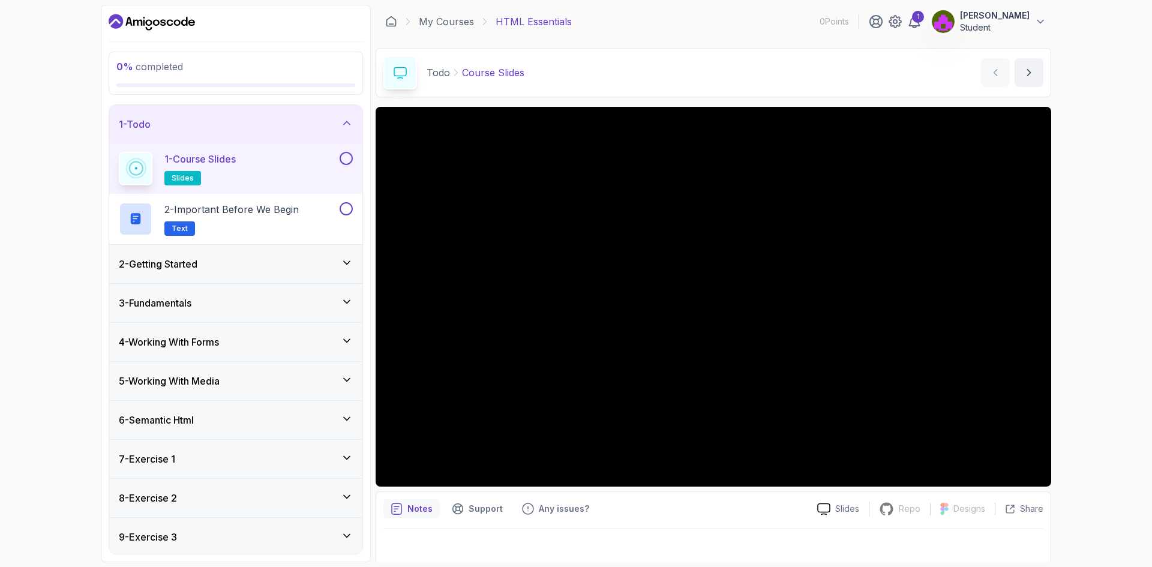
click at [236, 177] on h2 "1 - Course Slides slides" at bounding box center [199, 169] width 71 height 34
click at [247, 218] on h2 "2 - Important Before We Begin Text" at bounding box center [231, 219] width 134 height 34
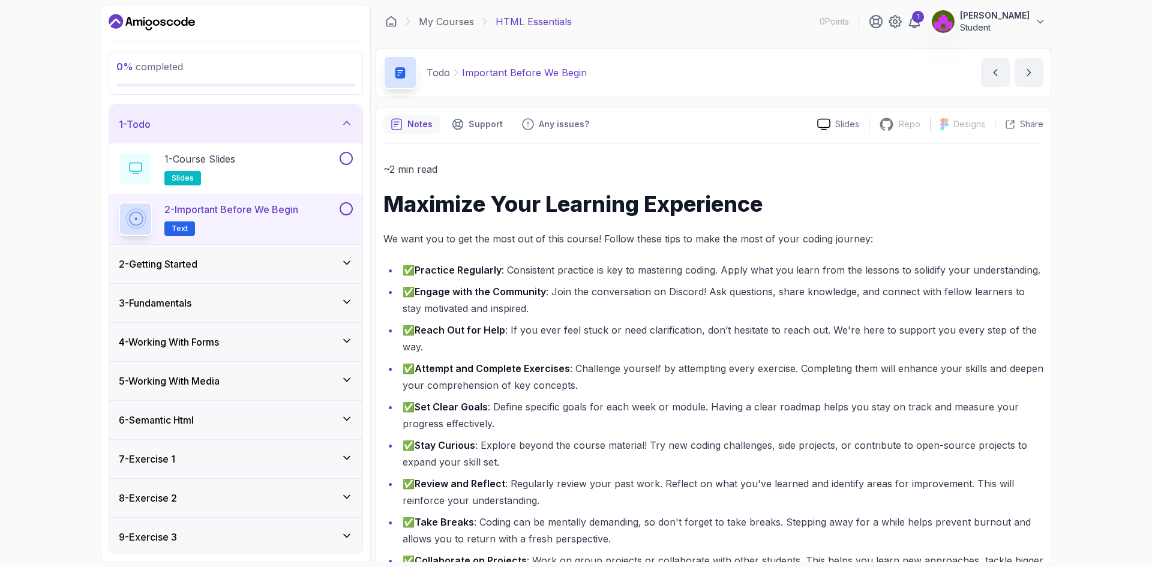
click at [232, 214] on p "2 - Important Before We Begin" at bounding box center [231, 209] width 134 height 14
click at [254, 266] on div "2 - Getting Started" at bounding box center [236, 264] width 234 height 14
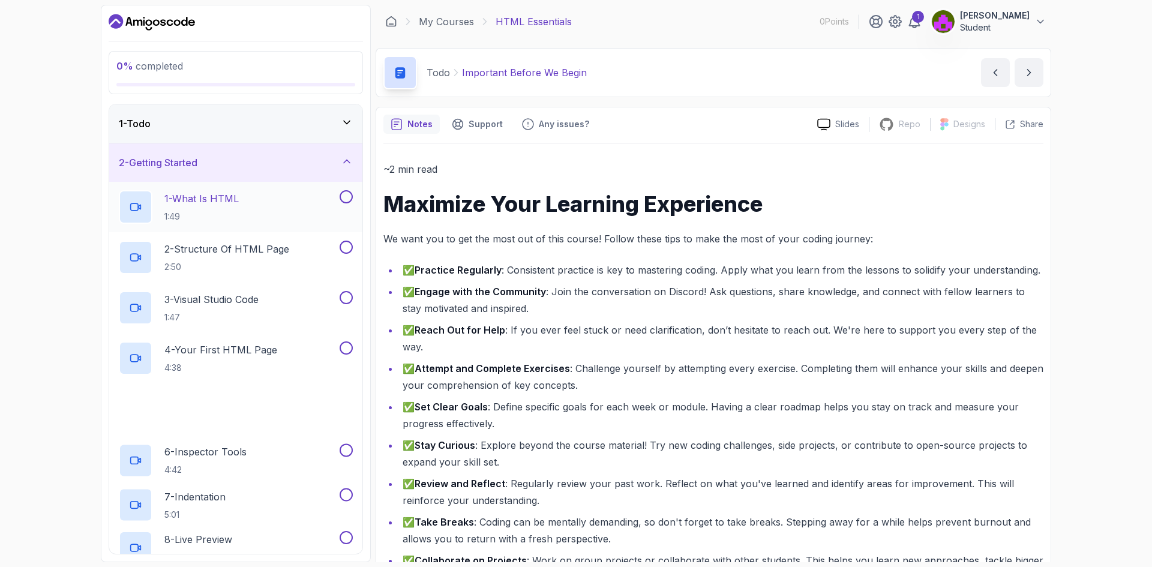
click at [220, 203] on p "1 - What Is HTML" at bounding box center [201, 198] width 74 height 14
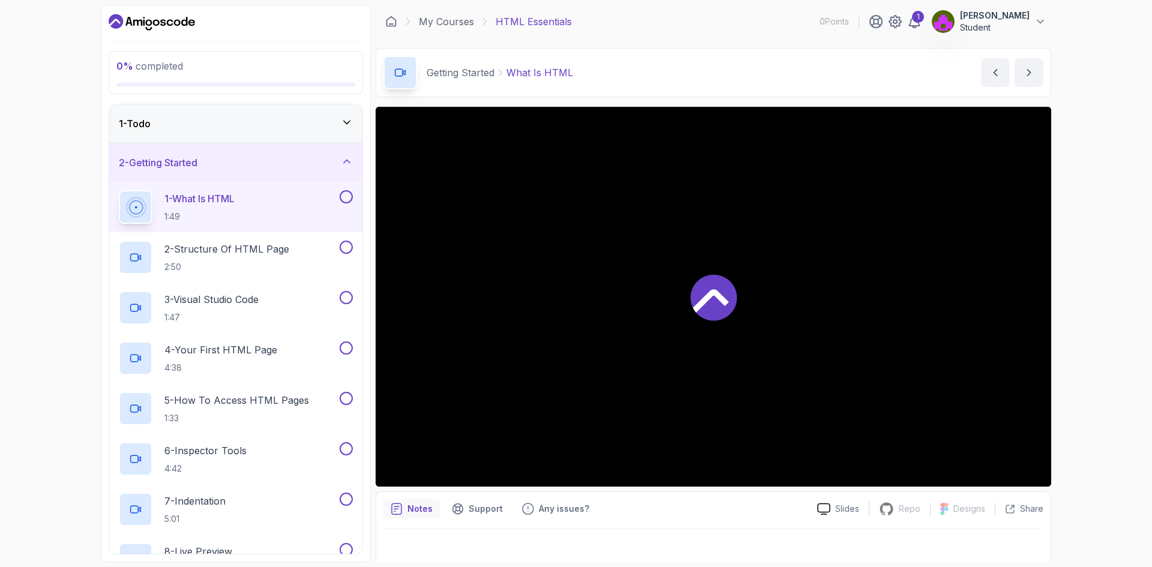
click at [661, 302] on div at bounding box center [714, 297] width 676 height 380
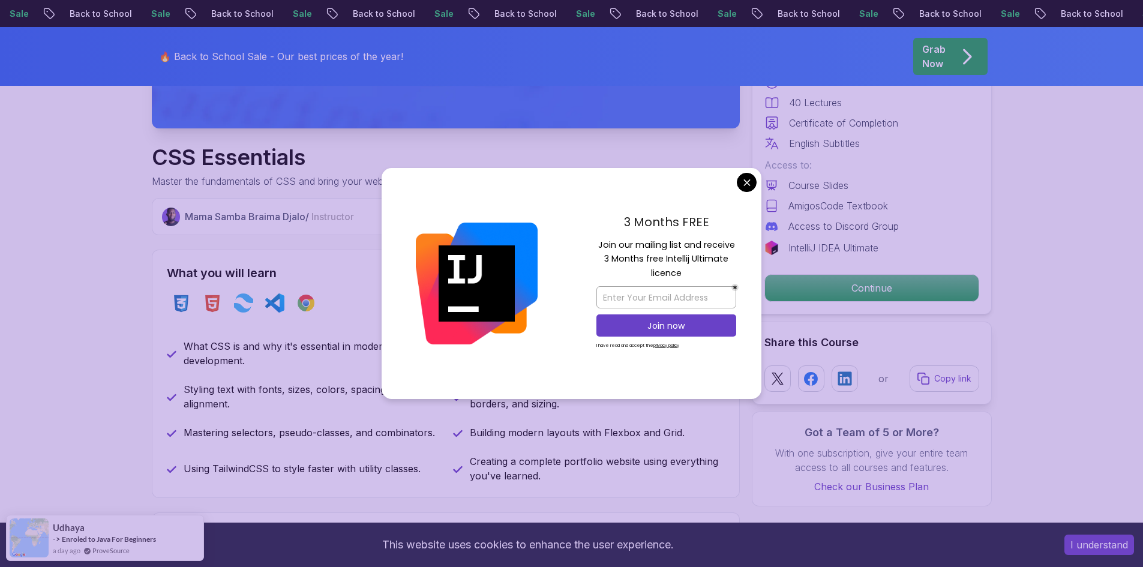
scroll to position [360, 0]
